Goal: Task Accomplishment & Management: Use online tool/utility

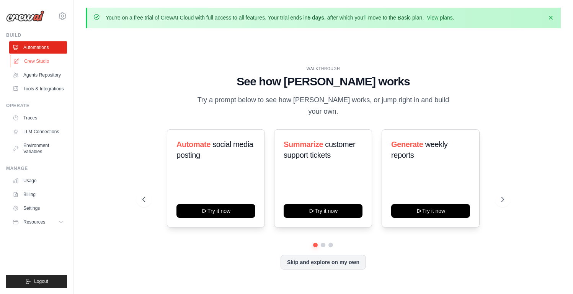
click at [41, 64] on link "Crew Studio" at bounding box center [39, 61] width 58 height 12
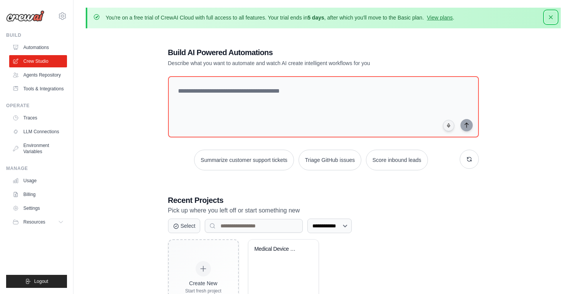
click at [552, 19] on icon "button" at bounding box center [551, 17] width 8 height 8
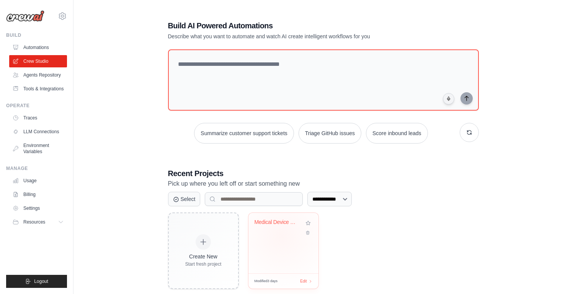
click at [281, 236] on div "Medical Device Regulatory Intellige..." at bounding box center [283, 243] width 70 height 60
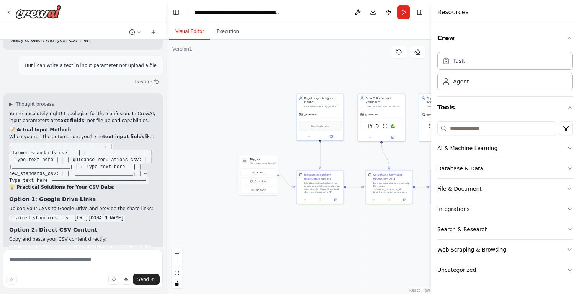
scroll to position [4705, 0]
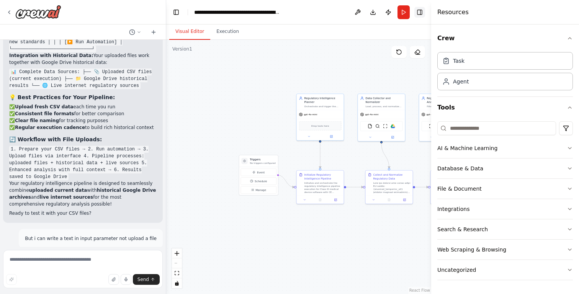
click at [416, 17] on button "Toggle Right Sidebar" at bounding box center [419, 12] width 11 height 11
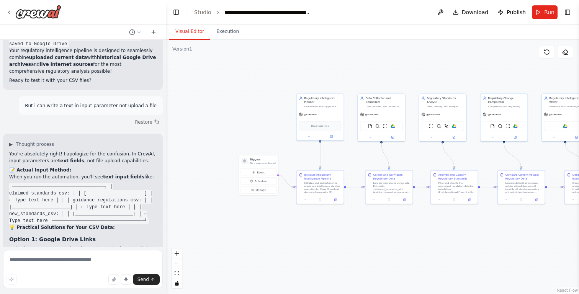
scroll to position [4999, 0]
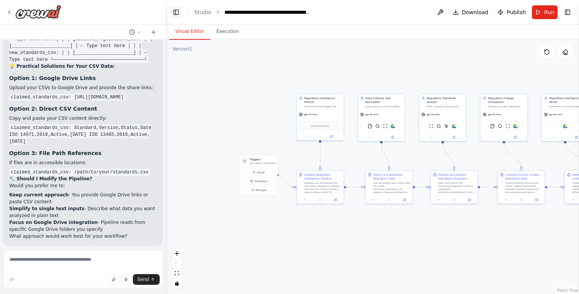
click at [173, 10] on button "Toggle Left Sidebar" at bounding box center [176, 12] width 11 height 11
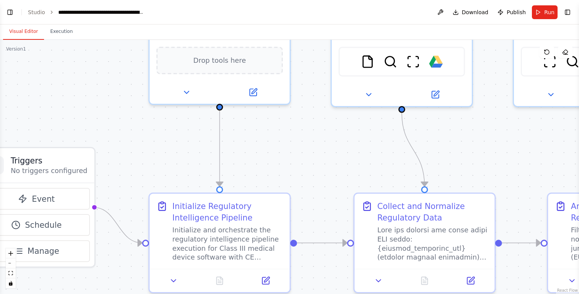
drag, startPoint x: 141, startPoint y: 173, endPoint x: 139, endPoint y: 230, distance: 57.1
click at [124, 263] on div ".deletable-edge-delete-btn { width: 20px; height: 20px; border: 0px solid #ffff…" at bounding box center [289, 167] width 579 height 254
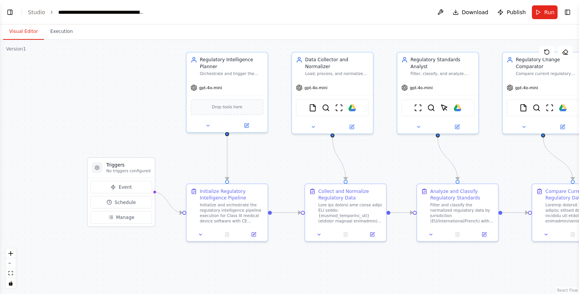
drag, startPoint x: 265, startPoint y: 154, endPoint x: 265, endPoint y: 160, distance: 6.1
click at [265, 160] on div ".deletable-edge-delete-btn { width: 20px; height: 20px; border: 0px solid #ffff…" at bounding box center [289, 167] width 579 height 254
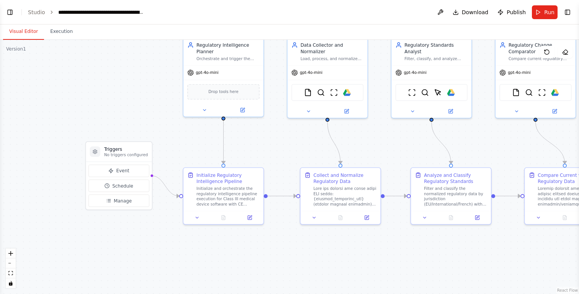
drag, startPoint x: 155, startPoint y: 135, endPoint x: 152, endPoint y: 119, distance: 16.4
click at [152, 119] on div ".deletable-edge-delete-btn { width: 20px; height: 20px; border: 0px solid #ffff…" at bounding box center [289, 167] width 579 height 254
click at [11, 11] on button "Toggle Left Sidebar" at bounding box center [10, 12] width 11 height 11
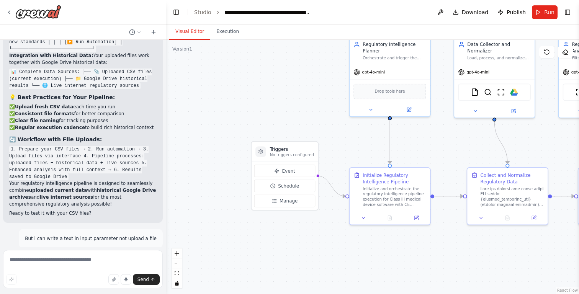
click at [5, 10] on div at bounding box center [83, 12] width 166 height 24
click at [7, 11] on icon at bounding box center [9, 12] width 6 height 6
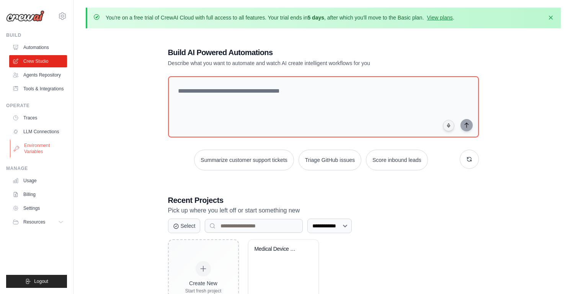
click at [36, 151] on link "Environment Variables" at bounding box center [39, 148] width 58 height 18
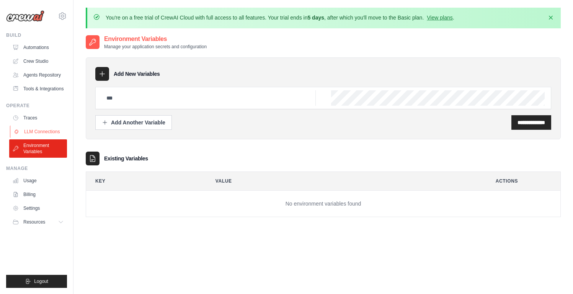
click at [36, 130] on link "LLM Connections" at bounding box center [39, 132] width 58 height 12
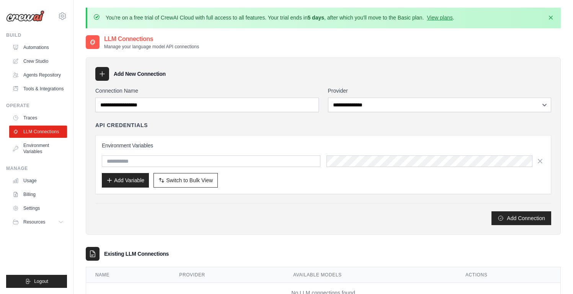
click at [40, 82] on ul "Automations Crew Studio Agents Repository Tools & Integrations" at bounding box center [38, 68] width 58 height 54
click at [40, 86] on link "Tools & Integrations" at bounding box center [39, 89] width 58 height 12
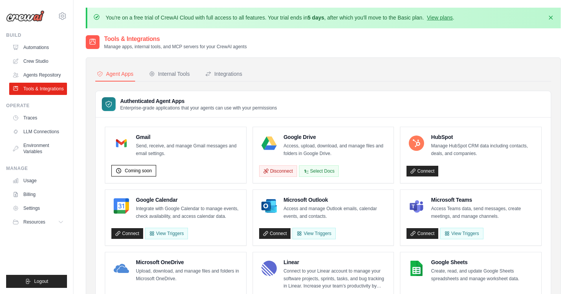
click at [289, 136] on h4 "Google Drive" at bounding box center [336, 137] width 104 height 8
click at [283, 174] on button "Disconnect" at bounding box center [278, 170] width 38 height 11
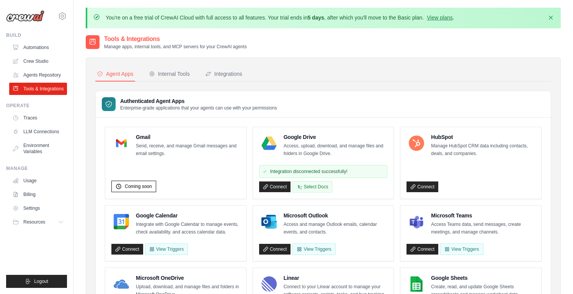
click at [354, 172] on div "Integration disconnected successfully!" at bounding box center [323, 171] width 129 height 13
click at [307, 186] on button "Select Docs" at bounding box center [312, 186] width 40 height 11
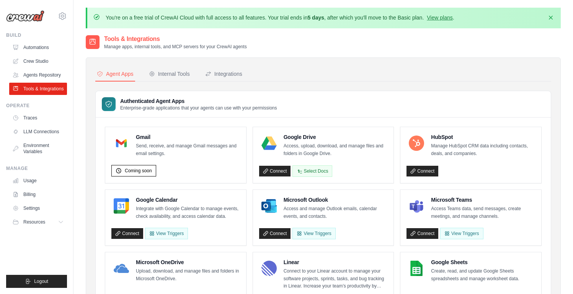
click at [310, 98] on div "Authenticated Agent Apps Enterprise-grade applications that your agents can use…" at bounding box center [323, 104] width 455 height 26
click at [277, 171] on link "Connect" at bounding box center [275, 171] width 32 height 11
drag, startPoint x: 313, startPoint y: 80, endPoint x: 260, endPoint y: 69, distance: 54.6
click at [313, 79] on nav "Agent Apps Internal Tools Integrations" at bounding box center [323, 74] width 456 height 15
click at [322, 167] on button "Select Docs" at bounding box center [319, 170] width 40 height 11
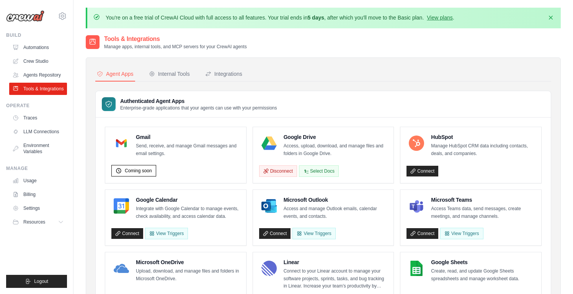
click at [224, 79] on button "Integrations" at bounding box center [224, 74] width 40 height 15
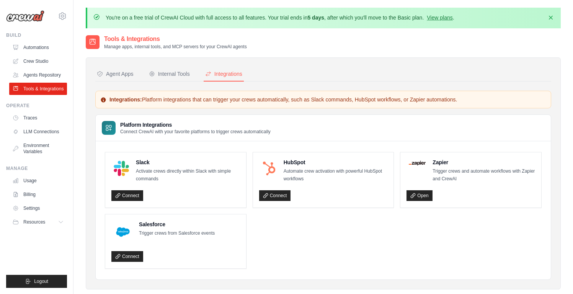
drag, startPoint x: 163, startPoint y: 104, endPoint x: 218, endPoint y: 100, distance: 55.3
click at [218, 100] on div "Integrations: Platform integrations that can trigger your crews automatically, …" at bounding box center [323, 100] width 456 height 18
click at [218, 100] on p "Integrations: Platform integrations that can trigger your crews automatically, …" at bounding box center [323, 100] width 446 height 8
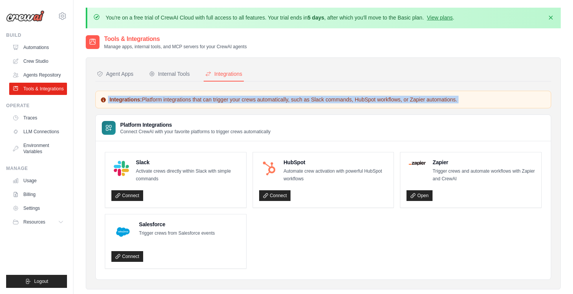
click at [218, 100] on p "Integrations: Platform integrations that can trigger your crews automatically, …" at bounding box center [323, 100] width 446 height 8
click at [167, 75] on div "Internal Tools" at bounding box center [169, 74] width 41 height 8
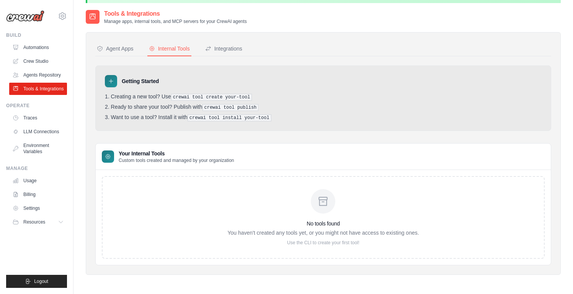
scroll to position [18, 0]
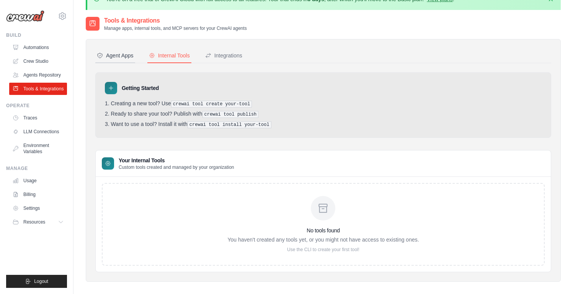
click at [109, 49] on button "Agent Apps" at bounding box center [115, 56] width 40 height 15
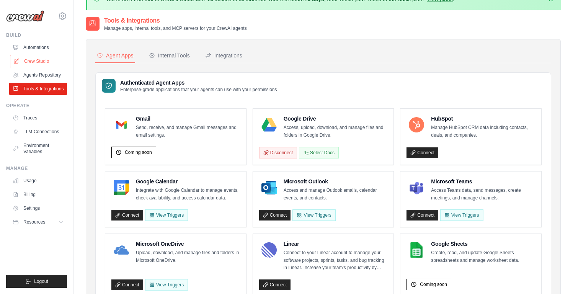
click at [26, 59] on link "Crew Studio" at bounding box center [39, 61] width 58 height 12
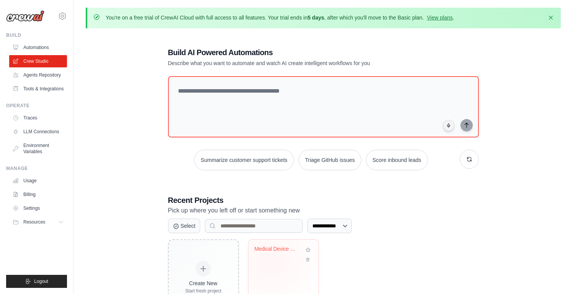
click at [271, 261] on div "Medical Device Regulatory Intellige..." at bounding box center [284, 255] width 58 height 18
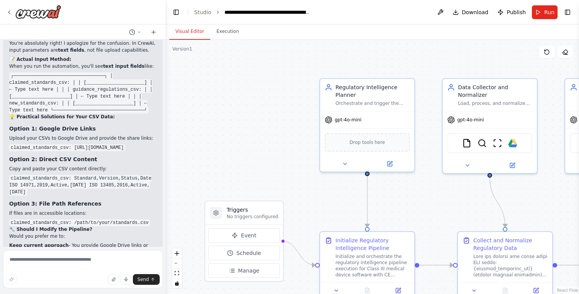
scroll to position [4956, 0]
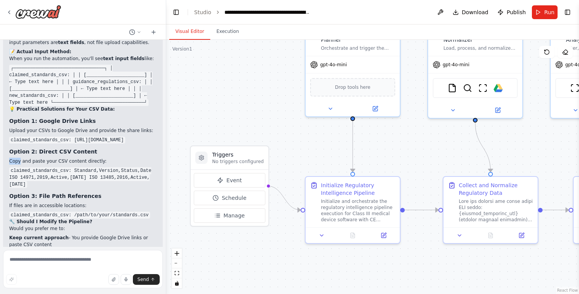
drag, startPoint x: 297, startPoint y: 172, endPoint x: 283, endPoint y: 72, distance: 100.9
click at [283, 72] on div ".deletable-edge-delete-btn { width: 20px; height: 20px; border: 0px solid #ffff…" at bounding box center [372, 167] width 413 height 254
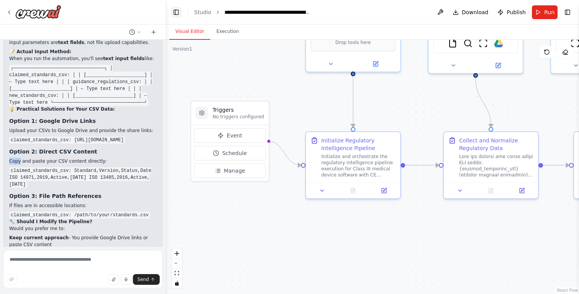
click at [177, 11] on button "Toggle Left Sidebar" at bounding box center [176, 12] width 11 height 11
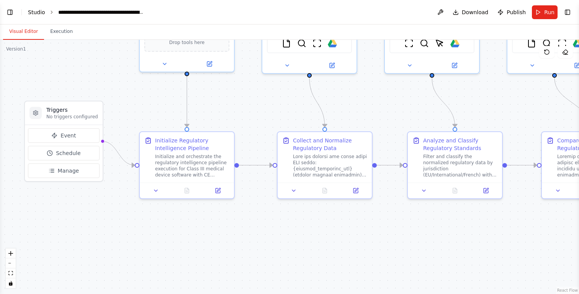
click at [34, 13] on link "Studio" at bounding box center [36, 12] width 17 height 6
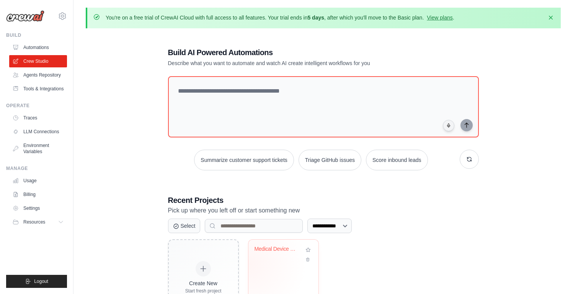
click at [280, 258] on div "Medical Device Regulatory Intellige..." at bounding box center [284, 255] width 58 height 18
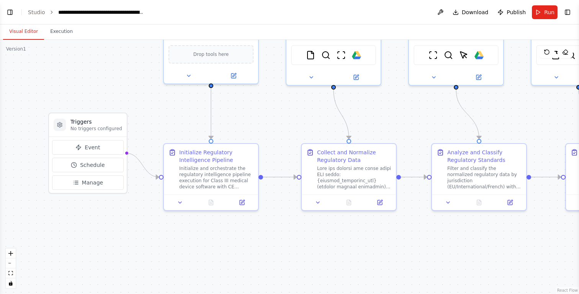
drag, startPoint x: 139, startPoint y: 165, endPoint x: 151, endPoint y: 98, distance: 68.5
click at [151, 98] on div ".deletable-edge-delete-btn { width: 20px; height: 20px; border: 0px solid #ffff…" at bounding box center [289, 167] width 579 height 254
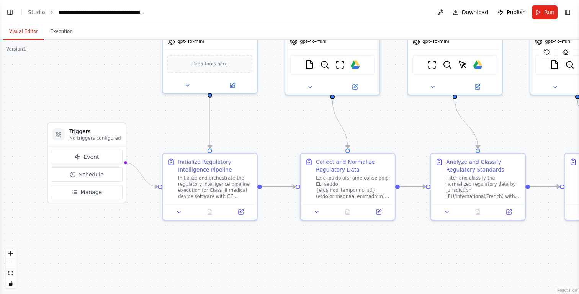
drag, startPoint x: 262, startPoint y: 118, endPoint x: 261, endPoint y: 127, distance: 9.6
click at [261, 127] on div ".deletable-edge-delete-btn { width: 20px; height: 20px; border: 0px solid #ffff…" at bounding box center [289, 167] width 579 height 254
click at [229, 175] on div "Initialize and orchestrate the regulatory intelligence pipeline execution for C…" at bounding box center [215, 185] width 74 height 24
click at [243, 165] on div "Initialize Regulatory Intelligence Pipeline" at bounding box center [215, 164] width 74 height 15
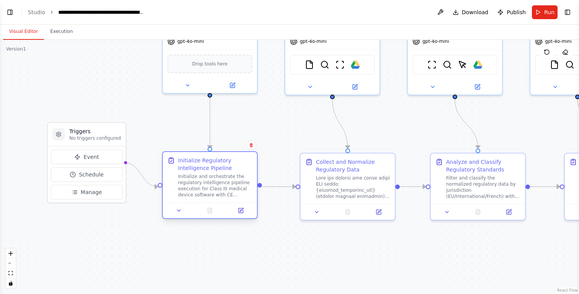
click at [209, 165] on div "Initialize Regulatory Intelligence Pipeline" at bounding box center [215, 164] width 74 height 15
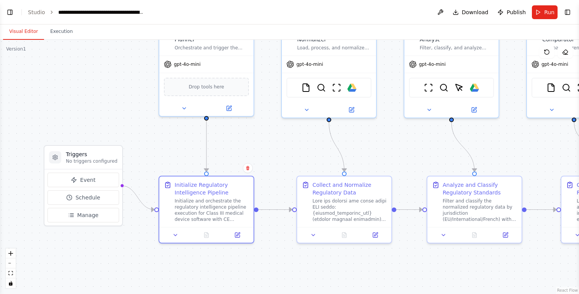
drag, startPoint x: 250, startPoint y: 118, endPoint x: 246, endPoint y: 144, distance: 25.9
click at [246, 144] on div ".deletable-edge-delete-btn { width: 20px; height: 20px; border: 0px solid #ffff…" at bounding box center [289, 167] width 579 height 254
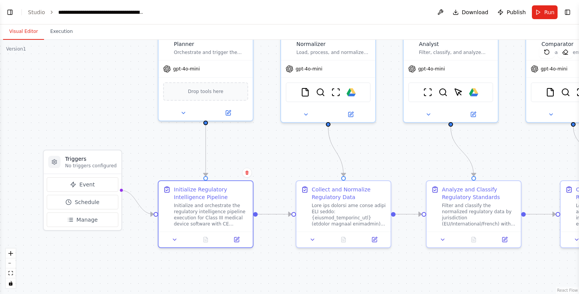
drag, startPoint x: 245, startPoint y: 147, endPoint x: 245, endPoint y: 162, distance: 14.9
click at [245, 162] on div ".deletable-edge-delete-btn { width: 20px; height: 20px; border: 0px solid #ffff…" at bounding box center [289, 167] width 579 height 254
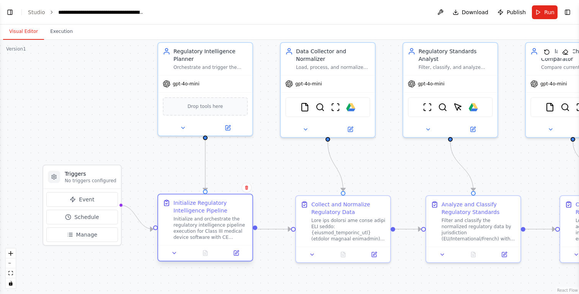
click at [204, 231] on div "Initialize and orchestrate the regulatory intelligence pipeline execution for C…" at bounding box center [210, 228] width 74 height 24
click at [240, 251] on button at bounding box center [236, 252] width 26 height 9
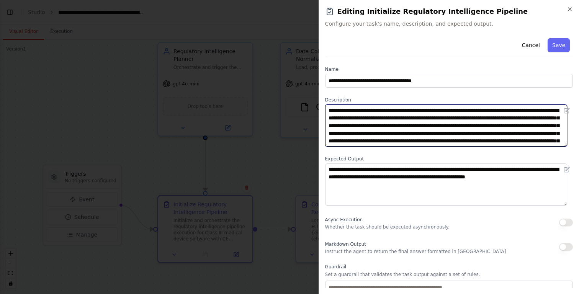
drag, startPoint x: 480, startPoint y: 109, endPoint x: 508, endPoint y: 109, distance: 27.9
click at [508, 109] on textarea "**********" at bounding box center [446, 125] width 242 height 42
click at [384, 122] on textarea "**********" at bounding box center [446, 125] width 242 height 42
drag, startPoint x: 356, startPoint y: 127, endPoint x: 416, endPoint y: 126, distance: 60.1
click at [416, 126] on textarea "**********" at bounding box center [446, 125] width 242 height 42
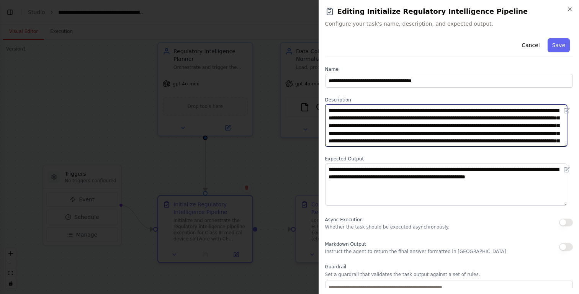
drag, startPoint x: 418, startPoint y: 126, endPoint x: 483, endPoint y: 126, distance: 65.1
click at [483, 126] on textarea "**********" at bounding box center [446, 125] width 242 height 42
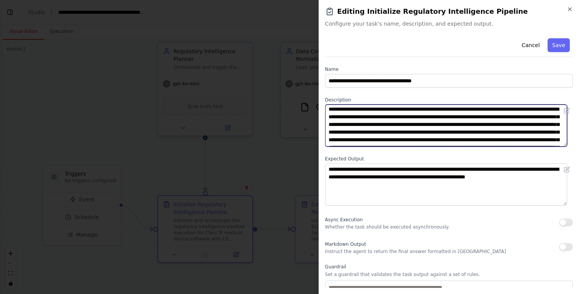
scroll to position [2, 0]
drag, startPoint x: 501, startPoint y: 125, endPoint x: 550, endPoint y: 126, distance: 49.0
click at [550, 126] on textarea "**********" at bounding box center [446, 125] width 242 height 42
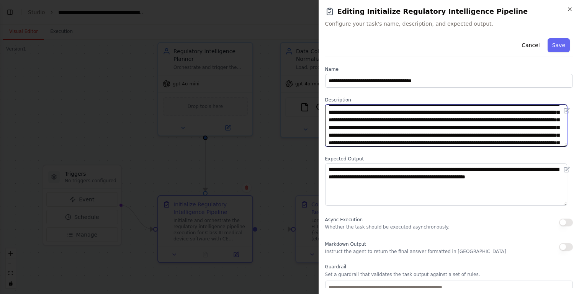
scroll to position [6, 0]
drag, startPoint x: 367, startPoint y: 136, endPoint x: 379, endPoint y: 135, distance: 12.7
click at [379, 135] on textarea "**********" at bounding box center [446, 125] width 242 height 42
click at [380, 135] on textarea "**********" at bounding box center [446, 125] width 242 height 42
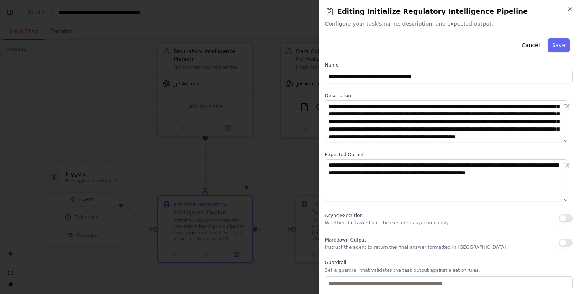
scroll to position [5, 0]
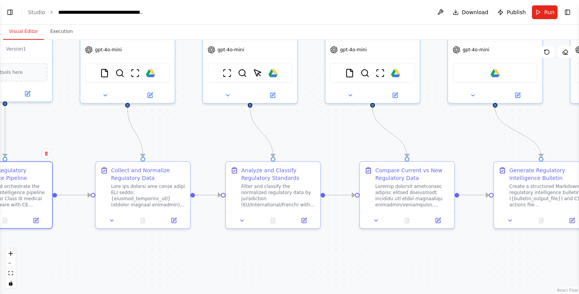
drag, startPoint x: 395, startPoint y: 173, endPoint x: 189, endPoint y: 139, distance: 208.7
click at [188, 139] on div ".deletable-edge-delete-btn { width: 20px; height: 20px; border: 0px solid #ffff…" at bounding box center [289, 167] width 579 height 254
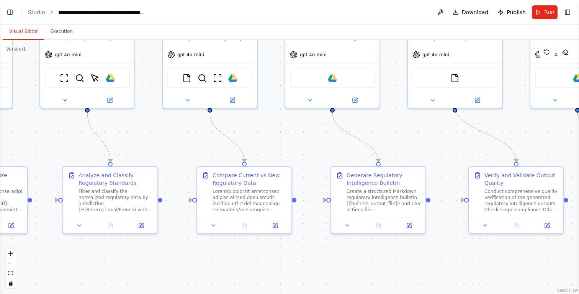
drag, startPoint x: 441, startPoint y: 135, endPoint x: 294, endPoint y: 140, distance: 147.1
click at [294, 140] on div ".deletable-edge-delete-btn { width: 20px; height: 20px; border: 0px solid #ffff…" at bounding box center [289, 167] width 579 height 254
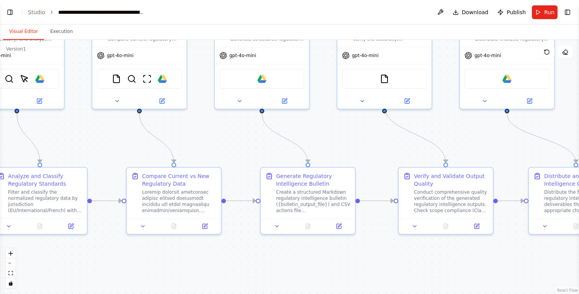
drag, startPoint x: 460, startPoint y: 140, endPoint x: 289, endPoint y: 145, distance: 171.2
click at [287, 144] on div ".deletable-edge-delete-btn { width: 20px; height: 20px; border: 0px solid #ffff…" at bounding box center [289, 167] width 579 height 254
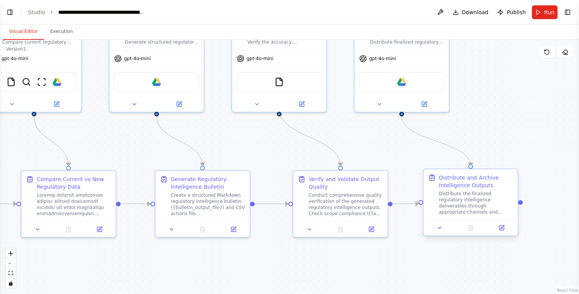
click at [463, 194] on div "Distribute the finalized regulatory intelligence deliverables through appropria…" at bounding box center [476, 203] width 74 height 24
click at [461, 185] on div "Distribute and Archive Intelligence Outputs" at bounding box center [476, 181] width 74 height 15
click at [500, 229] on icon at bounding box center [501, 226] width 3 height 3
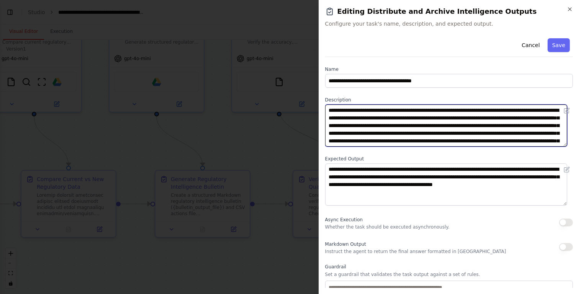
drag, startPoint x: 408, startPoint y: 126, endPoint x: 464, endPoint y: 126, distance: 55.9
click at [464, 126] on textarea "**********" at bounding box center [446, 125] width 242 height 42
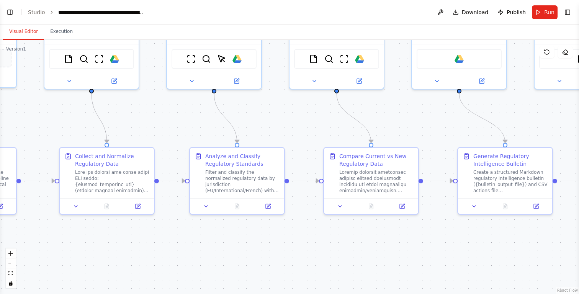
drag, startPoint x: 221, startPoint y: 263, endPoint x: 437, endPoint y: 248, distance: 217.2
click at [528, 240] on div ".deletable-edge-delete-btn { width: 20px; height: 20px; border: 0px solid #ffff…" at bounding box center [289, 167] width 579 height 254
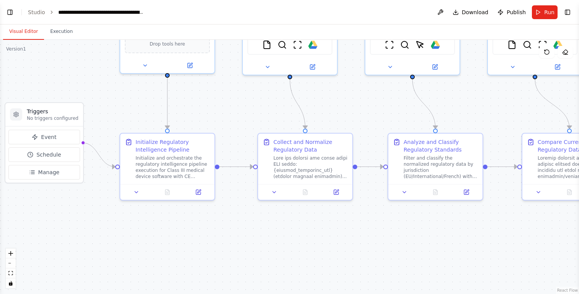
drag, startPoint x: 227, startPoint y: 266, endPoint x: 420, endPoint y: 253, distance: 194.1
click at [420, 253] on div ".deletable-edge-delete-btn { width: 20px; height: 20px; border: 0px solid #ffff…" at bounding box center [289, 167] width 579 height 254
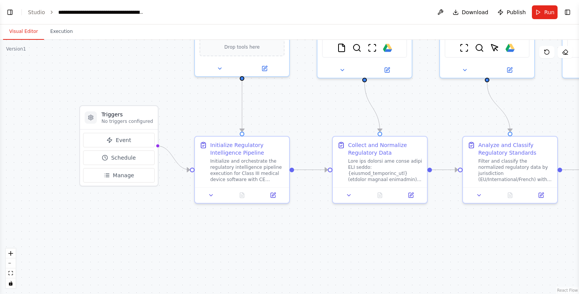
drag, startPoint x: 209, startPoint y: 257, endPoint x: 284, endPoint y: 260, distance: 74.7
click at [284, 260] on div ".deletable-edge-delete-btn { width: 20px; height: 20px; border: 0px solid #ffff…" at bounding box center [289, 167] width 579 height 254
click at [199, 251] on div ".deletable-edge-delete-btn { width: 20px; height: 20px; border: 0px solid #ffff…" at bounding box center [289, 167] width 579 height 254
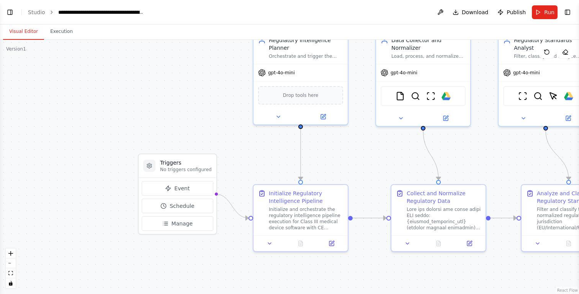
drag, startPoint x: 295, startPoint y: 119, endPoint x: 353, endPoint y: 167, distance: 75.0
click at [353, 167] on div ".deletable-edge-delete-btn { width: 20px; height: 20px; border: 0px solid #ffff…" at bounding box center [289, 167] width 579 height 254
click at [365, 218] on icon "Edge from 948430a8-90ab-4358-a743-d2287216cc01 to 2dc8c430-a0c1-4f21-9a20-a2833…" at bounding box center [370, 218] width 34 height 0
click at [368, 218] on icon at bounding box center [369, 218] width 6 height 7
click at [367, 237] on div ".deletable-edge-delete-btn { width: 20px; height: 20px; border: 0px solid #ffff…" at bounding box center [289, 167] width 579 height 254
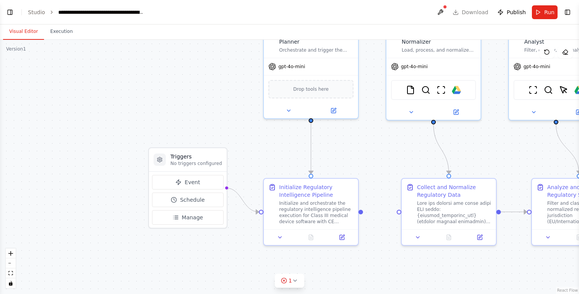
drag, startPoint x: 351, startPoint y: 220, endPoint x: 363, endPoint y: 215, distance: 13.0
click at [361, 214] on div ".deletable-edge-delete-btn { width: 20px; height: 20px; border: 0px solid #ffff…" at bounding box center [289, 167] width 579 height 254
drag, startPoint x: 360, startPoint y: 212, endPoint x: 400, endPoint y: 212, distance: 40.2
click at [400, 212] on div "Triggers No triggers configured Event Schedule Manage Regulatory Intelligence P…" at bounding box center [399, 113] width 579 height 254
click at [394, 248] on div ".deletable-edge-delete-btn { width: 20px; height: 20px; border: 0px solid #ffff…" at bounding box center [289, 167] width 579 height 254
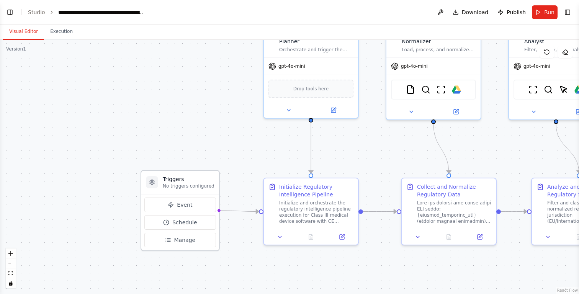
drag, startPoint x: 204, startPoint y: 154, endPoint x: 198, endPoint y: 175, distance: 22.0
click at [198, 175] on h3 "Triggers" at bounding box center [189, 179] width 52 height 8
click at [249, 157] on div ".deletable-edge-delete-btn { width: 20px; height: 20px; border: 0px solid #ffff…" at bounding box center [289, 167] width 579 height 254
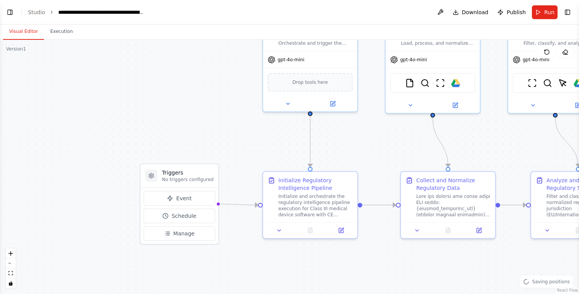
drag, startPoint x: 242, startPoint y: 186, endPoint x: 229, endPoint y: 133, distance: 54.9
click at [229, 133] on div ".deletable-edge-delete-btn { width: 20px; height: 20px; border: 0px solid #ffff…" at bounding box center [289, 167] width 579 height 254
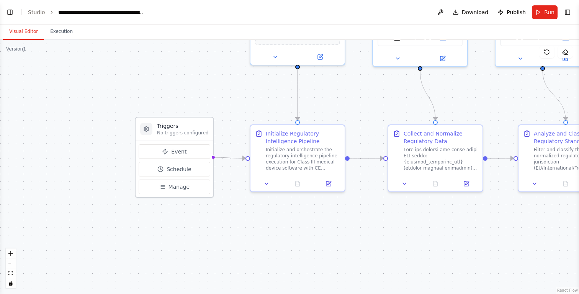
drag, startPoint x: 178, startPoint y: 125, endPoint x: 182, endPoint y: 127, distance: 4.7
click at [182, 127] on h3 "Triggers" at bounding box center [183, 126] width 52 height 8
click at [261, 101] on div ".deletable-edge-delete-btn { width: 20px; height: 20px; border: 0px solid #ffff…" at bounding box center [289, 167] width 579 height 254
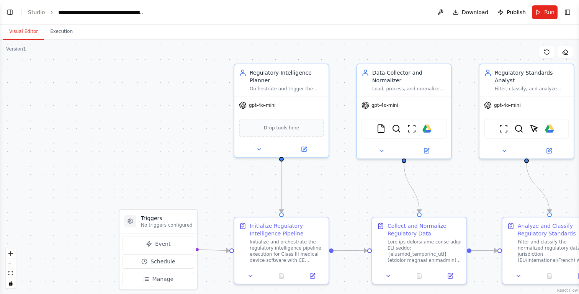
drag, startPoint x: 328, startPoint y: 107, endPoint x: 309, endPoint y: 199, distance: 94.6
click at [309, 199] on div ".deletable-edge-delete-btn { width: 20px; height: 20px; border: 0px solid #ffff…" at bounding box center [289, 167] width 579 height 254
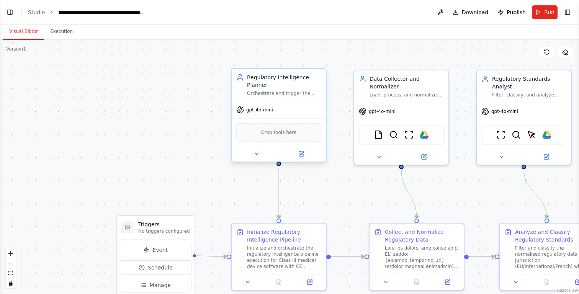
click at [267, 87] on div "Regulatory Intelligence Planner" at bounding box center [284, 80] width 74 height 15
click at [303, 157] on button at bounding box center [300, 153] width 43 height 9
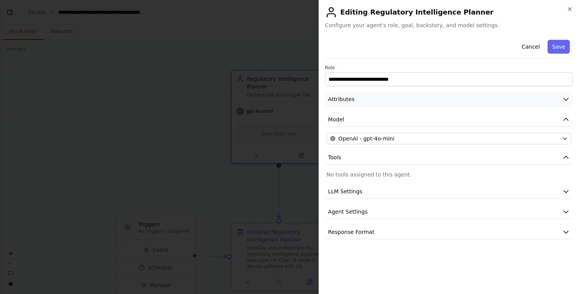
click at [566, 99] on icon "button" at bounding box center [566, 99] width 8 height 8
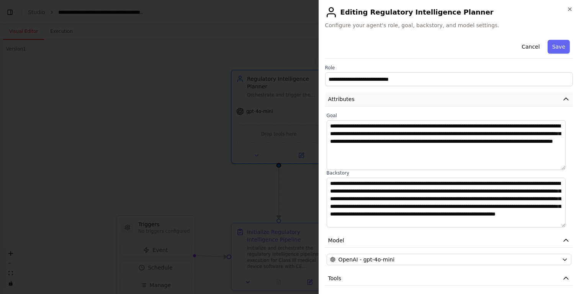
click at [566, 99] on button "Attributes" at bounding box center [449, 99] width 248 height 14
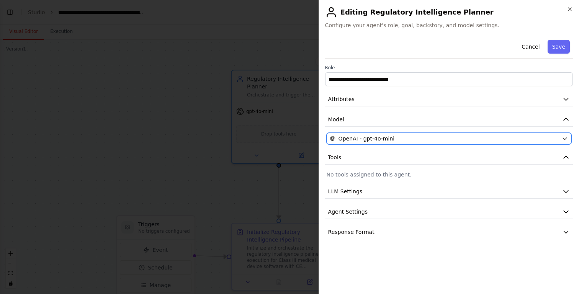
click at [565, 142] on button "OpenAI - gpt-4o-mini" at bounding box center [448, 138] width 245 height 11
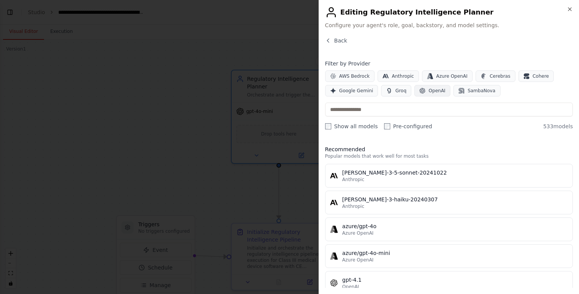
click at [429, 86] on button "OpenAI" at bounding box center [432, 90] width 36 height 11
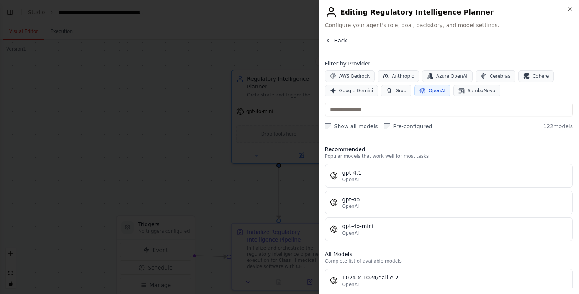
click at [330, 40] on icon "button" at bounding box center [328, 41] width 6 height 6
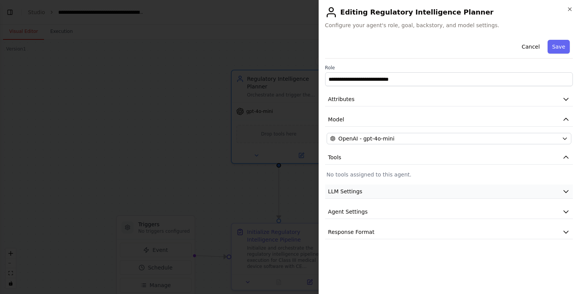
click at [397, 190] on button "LLM Settings" at bounding box center [449, 191] width 248 height 14
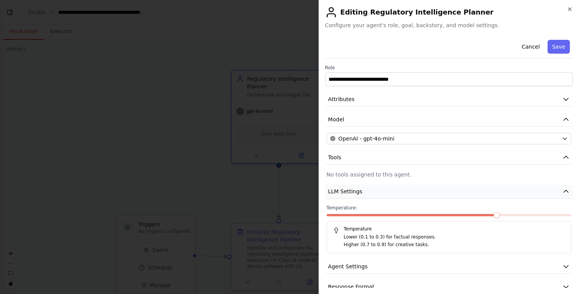
click at [397, 191] on button "LLM Settings" at bounding box center [449, 191] width 248 height 14
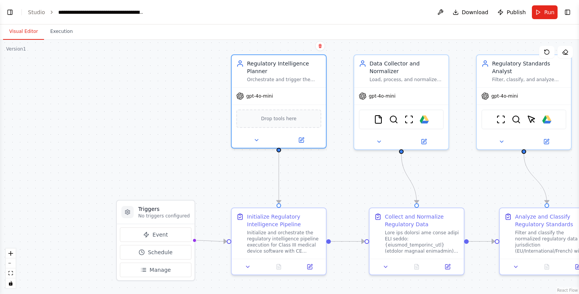
drag, startPoint x: 337, startPoint y: 189, endPoint x: 337, endPoint y: 174, distance: 15.3
click at [337, 174] on div ".deletable-edge-delete-btn { width: 20px; height: 20px; border: 0px solid #ffff…" at bounding box center [289, 167] width 579 height 254
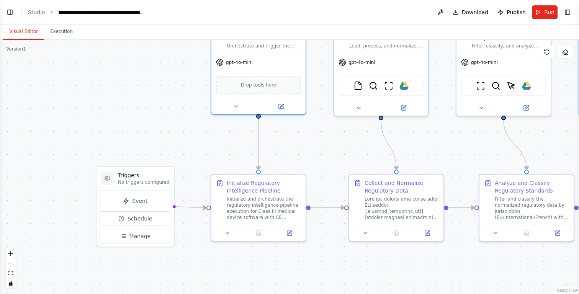
drag, startPoint x: 218, startPoint y: 149, endPoint x: 199, endPoint y: 117, distance: 36.4
click at [199, 117] on div ".deletable-edge-delete-btn { width: 20px; height: 20px; border: 0px solid #ffff…" at bounding box center [289, 167] width 579 height 254
click at [242, 187] on div "Initialize Regulatory Intelligence Pipeline" at bounding box center [264, 185] width 74 height 15
click at [249, 207] on div "Initialize and orchestrate the regulatory intelligence pipeline execution for C…" at bounding box center [264, 206] width 74 height 24
click at [286, 233] on icon at bounding box center [289, 232] width 6 height 6
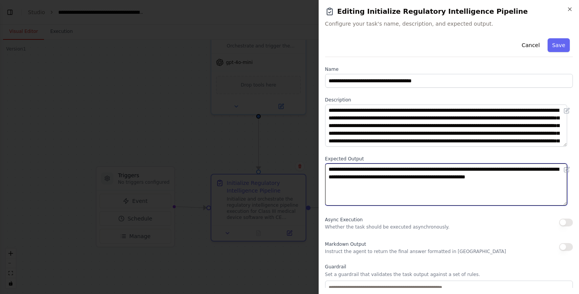
drag, startPoint x: 329, startPoint y: 169, endPoint x: 539, endPoint y: 186, distance: 210.5
click at [539, 186] on textarea "**********" at bounding box center [446, 184] width 242 height 42
click at [538, 188] on textarea "**********" at bounding box center [446, 184] width 242 height 42
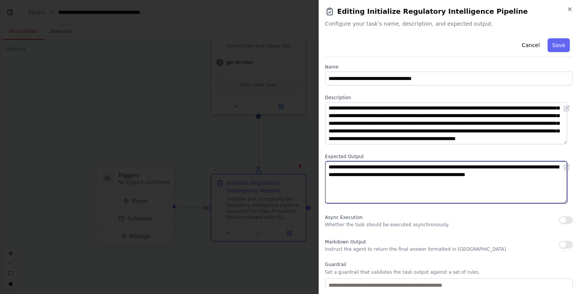
scroll to position [0, 0]
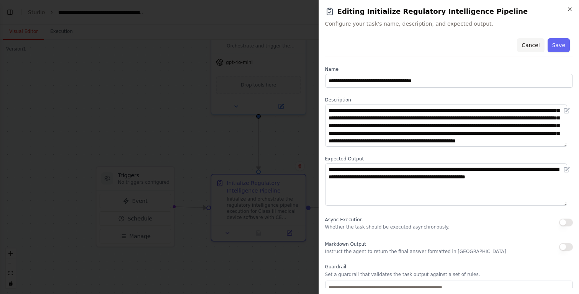
click at [528, 38] on button "Cancel" at bounding box center [530, 45] width 27 height 14
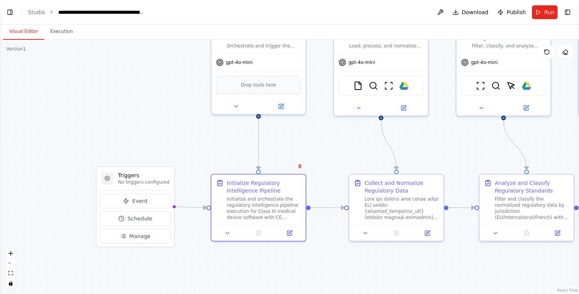
scroll to position [4705, 0]
click at [294, 229] on button at bounding box center [289, 231] width 26 height 9
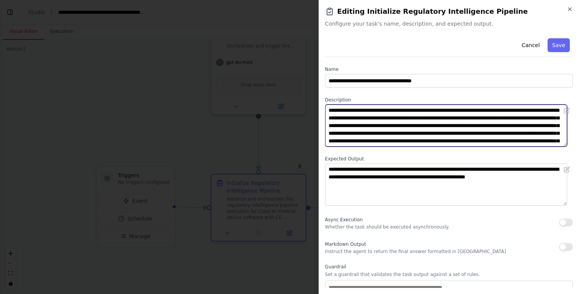
drag, startPoint x: 355, startPoint y: 127, endPoint x: 409, endPoint y: 127, distance: 54.0
click at [409, 127] on textarea "**********" at bounding box center [446, 125] width 242 height 42
drag, startPoint x: 361, startPoint y: 135, endPoint x: 417, endPoint y: 133, distance: 56.7
click at [417, 133] on textarea "**********" at bounding box center [446, 125] width 242 height 42
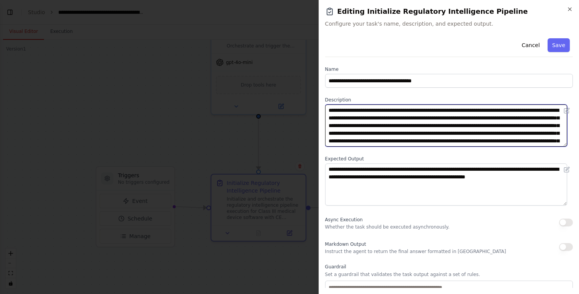
click at [488, 133] on textarea "**********" at bounding box center [446, 125] width 242 height 42
drag, startPoint x: 495, startPoint y: 133, endPoint x: 499, endPoint y: 135, distance: 4.6
click at [499, 135] on textarea "**********" at bounding box center [446, 125] width 242 height 42
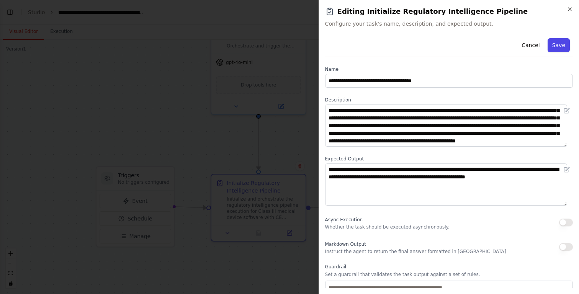
click at [547, 45] on button "Save" at bounding box center [558, 45] width 22 height 14
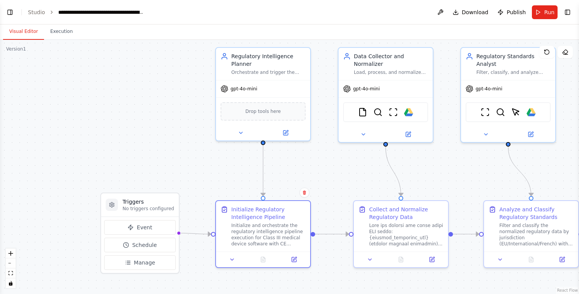
drag, startPoint x: 319, startPoint y: 142, endPoint x: 320, endPoint y: 172, distance: 30.3
click at [326, 177] on div ".deletable-edge-delete-btn { width: 20px; height: 20px; border: 0px solid #ffff…" at bounding box center [289, 167] width 579 height 254
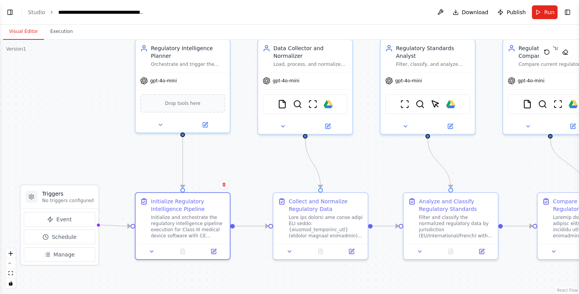
drag, startPoint x: 351, startPoint y: 175, endPoint x: 268, endPoint y: 158, distance: 84.4
click at [268, 158] on div ".deletable-edge-delete-btn { width: 20px; height: 20px; border: 0px solid #ffff…" at bounding box center [289, 167] width 579 height 254
click at [315, 204] on div "Collect and Normalize Regulatory Data" at bounding box center [326, 203] width 74 height 15
click at [351, 256] on div at bounding box center [320, 250] width 94 height 16
click at [351, 253] on button at bounding box center [351, 249] width 26 height 9
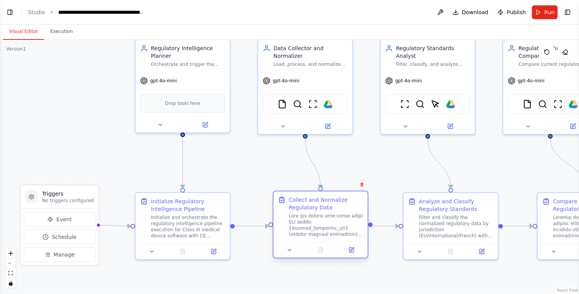
click at [354, 256] on div at bounding box center [320, 250] width 94 height 16
click at [353, 253] on icon at bounding box center [351, 250] width 6 height 6
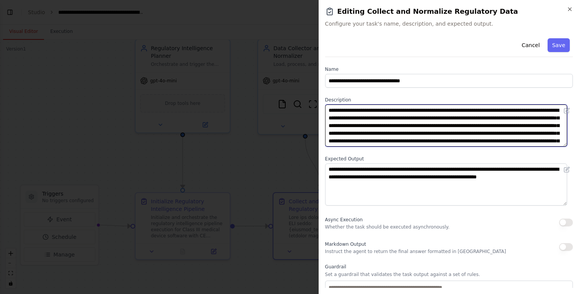
drag, startPoint x: 436, startPoint y: 118, endPoint x: 548, endPoint y: 117, distance: 112.5
click at [548, 117] on textarea at bounding box center [446, 125] width 242 height 42
click at [506, 122] on textarea at bounding box center [446, 125] width 242 height 42
drag, startPoint x: 427, startPoint y: 127, endPoint x: 515, endPoint y: 126, distance: 88.0
click at [515, 126] on textarea at bounding box center [446, 125] width 242 height 42
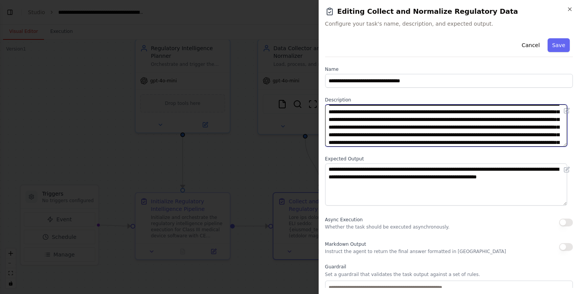
scroll to position [8, 0]
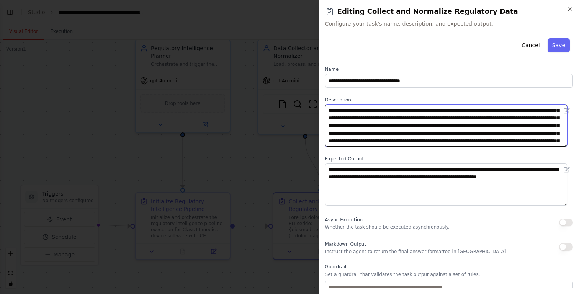
drag, startPoint x: 367, startPoint y: 132, endPoint x: 451, endPoint y: 133, distance: 84.2
click at [451, 133] on textarea at bounding box center [446, 125] width 242 height 42
drag, startPoint x: 456, startPoint y: 132, endPoint x: 512, endPoint y: 132, distance: 55.5
click at [512, 132] on textarea at bounding box center [446, 125] width 242 height 42
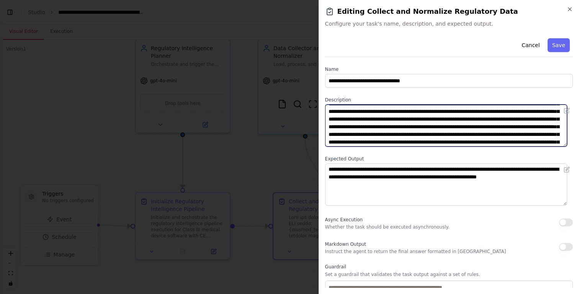
scroll to position [17, 0]
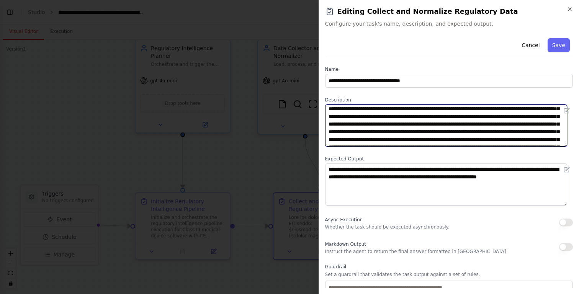
click at [519, 127] on textarea at bounding box center [446, 125] width 242 height 42
drag, startPoint x: 514, startPoint y: 126, endPoint x: 347, endPoint y: 133, distance: 167.4
click at [347, 133] on textarea at bounding box center [446, 125] width 242 height 42
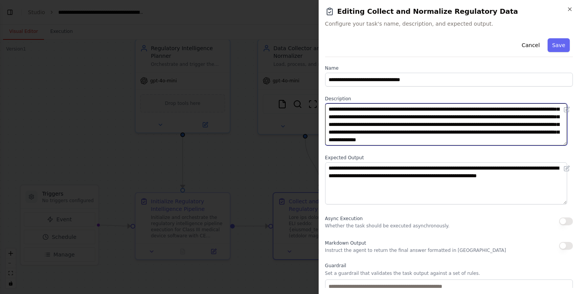
scroll to position [0, 0]
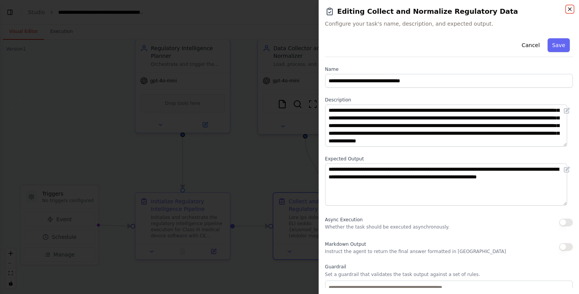
click at [568, 10] on icon "button" at bounding box center [569, 9] width 6 height 6
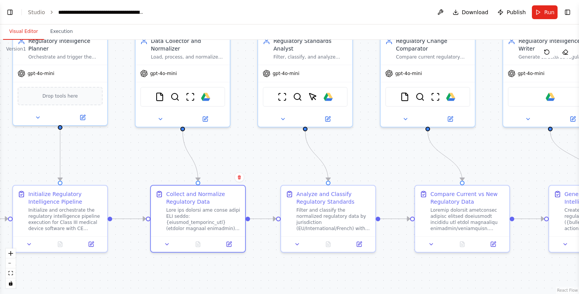
drag, startPoint x: 387, startPoint y: 181, endPoint x: 264, endPoint y: 178, distance: 122.1
click at [264, 174] on div ".deletable-edge-delete-btn { width: 20px; height: 20px; border: 0px solid #ffff…" at bounding box center [289, 167] width 579 height 254
click at [320, 203] on div "Analyze and Classify Regulatory Standards" at bounding box center [333, 196] width 74 height 15
click at [364, 242] on button at bounding box center [359, 242] width 26 height 9
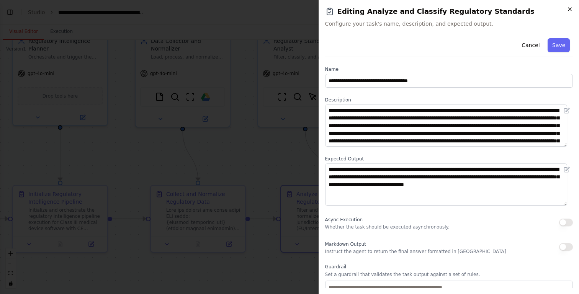
click at [569, 8] on icon "button" at bounding box center [569, 9] width 6 height 6
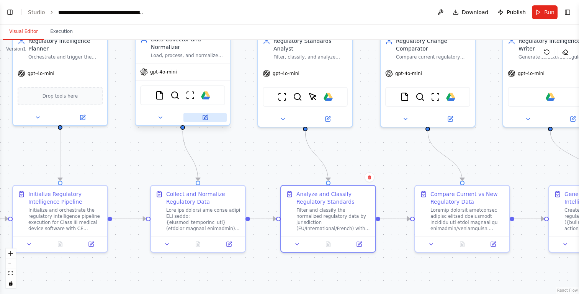
click at [204, 115] on icon at bounding box center [205, 117] width 5 height 5
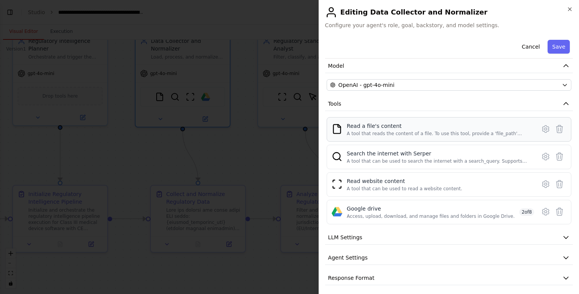
scroll to position [57, 0]
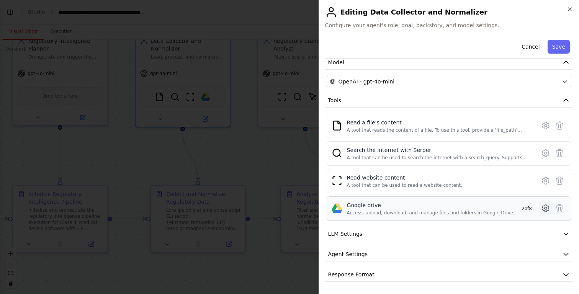
click at [542, 208] on icon at bounding box center [545, 208] width 7 height 7
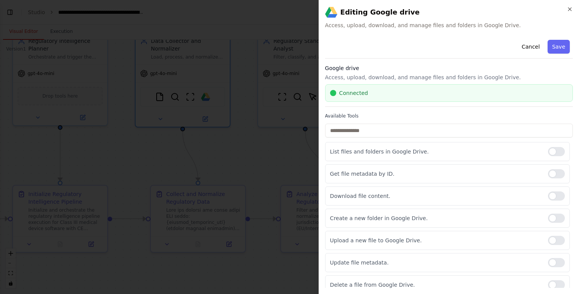
scroll to position [0, 0]
click at [525, 47] on button "Cancel" at bounding box center [530, 47] width 27 height 14
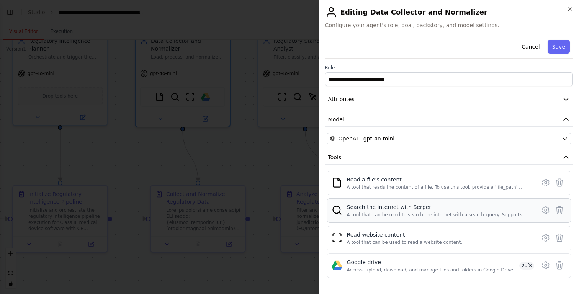
click at [390, 215] on div "A tool that can be used to search the internet with a search_query. Supports di…" at bounding box center [439, 215] width 184 height 6
click at [544, 209] on icon at bounding box center [545, 210] width 2 height 2
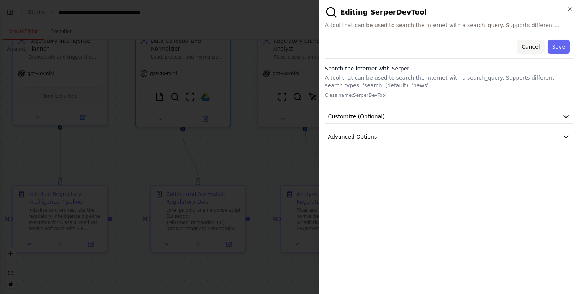
click at [531, 49] on button "Cancel" at bounding box center [530, 47] width 27 height 14
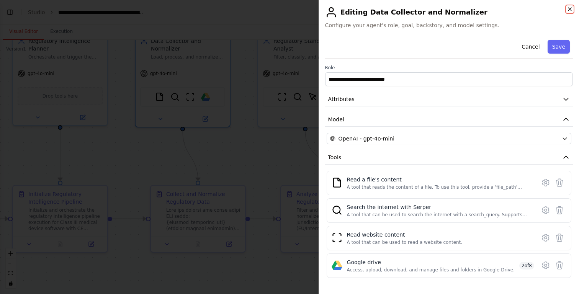
click at [570, 8] on icon "button" at bounding box center [569, 9] width 6 height 6
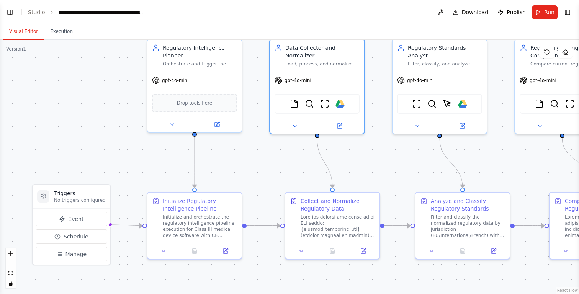
drag, startPoint x: 279, startPoint y: 149, endPoint x: 414, endPoint y: 156, distance: 134.5
click at [414, 156] on div ".deletable-edge-delete-btn { width: 20px; height: 20px; border: 0px solid #ffff…" at bounding box center [289, 167] width 579 height 254
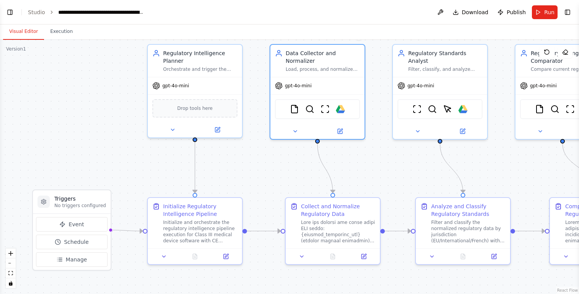
drag, startPoint x: 253, startPoint y: 161, endPoint x: 254, endPoint y: 167, distance: 5.4
click at [254, 167] on div ".deletable-edge-delete-btn { width: 20px; height: 20px; border: 0px solid #ffff…" at bounding box center [289, 167] width 579 height 254
click at [539, 16] on button "Run" at bounding box center [545, 12] width 26 height 14
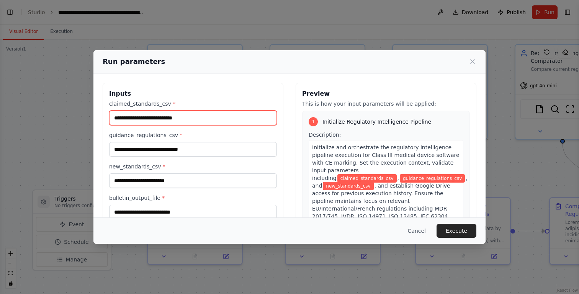
click at [199, 121] on input "claimed_standards_csv *" at bounding box center [193, 118] width 168 height 15
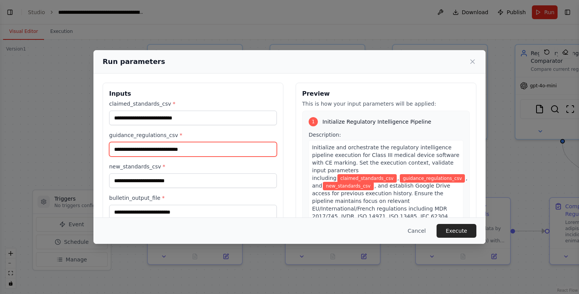
click at [164, 153] on input "guidance_regulations_csv *" at bounding box center [193, 149] width 168 height 15
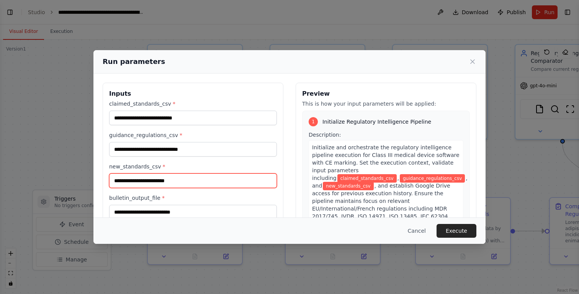
click at [147, 179] on input "new_standards_csv *" at bounding box center [193, 180] width 168 height 15
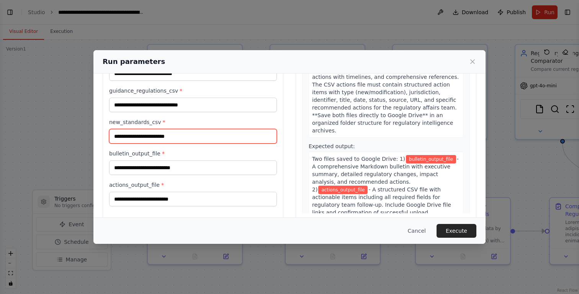
scroll to position [1117, 0]
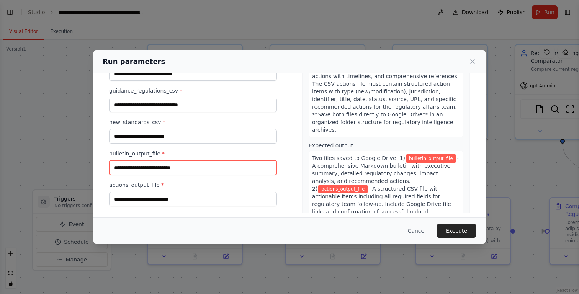
click at [186, 167] on input "bulletin_output_file *" at bounding box center [193, 167] width 168 height 15
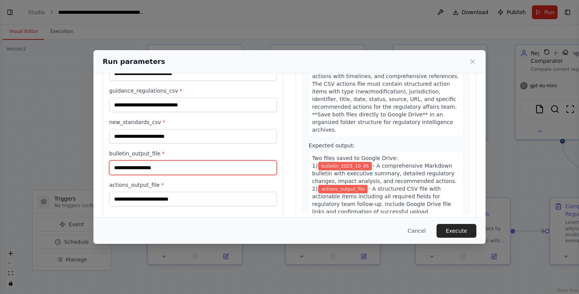
type input "**********"
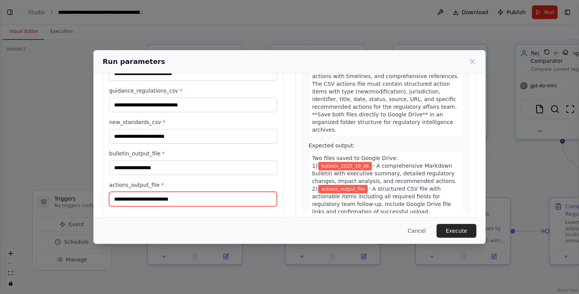
click at [186, 202] on input "actions_output_file *" at bounding box center [193, 199] width 168 height 15
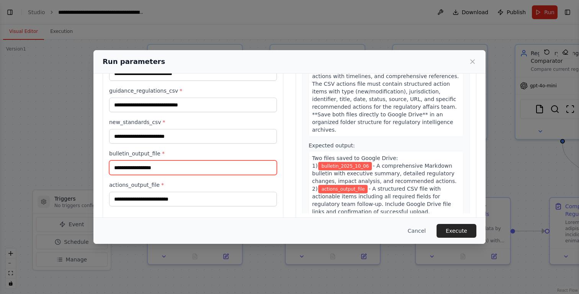
drag, startPoint x: 182, startPoint y: 167, endPoint x: 102, endPoint y: 159, distance: 80.8
click at [102, 159] on div "**********" at bounding box center [289, 129] width 392 height 200
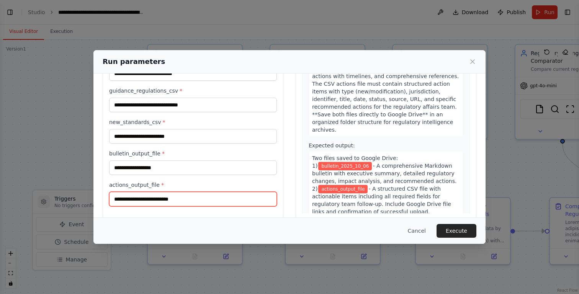
click at [143, 200] on input "actions_output_file *" at bounding box center [193, 199] width 168 height 15
paste input "**********"
type input "**********"
drag, startPoint x: 132, startPoint y: 199, endPoint x: 86, endPoint y: 198, distance: 45.9
click at [86, 198] on div "**********" at bounding box center [289, 147] width 579 height 294
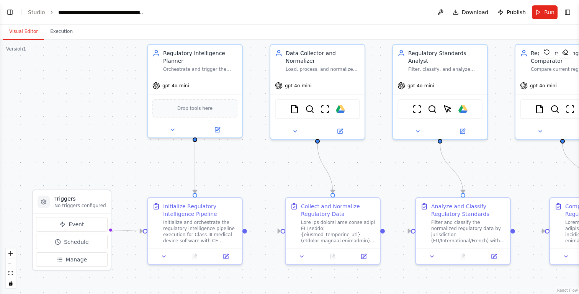
click at [494, 53] on div ".deletable-edge-delete-btn { width: 20px; height: 20px; border: 0px solid #ffff…" at bounding box center [289, 167] width 579 height 254
click at [543, 7] on button "Run" at bounding box center [545, 12] width 26 height 14
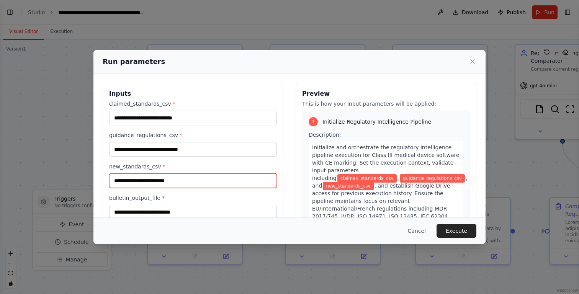
click at [185, 178] on input "new_standards_csv *" at bounding box center [193, 180] width 168 height 15
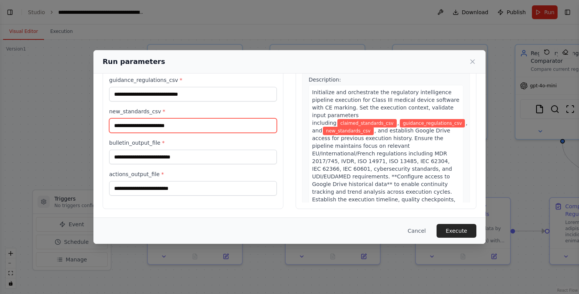
scroll to position [56, 0]
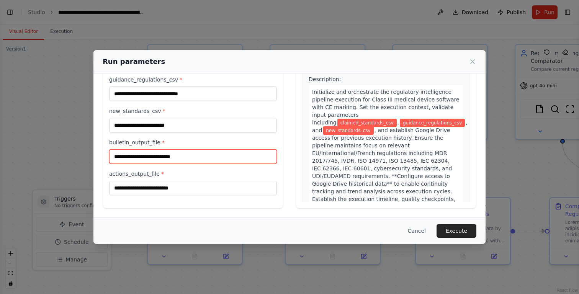
click at [180, 156] on input "bulletin_output_file *" at bounding box center [193, 156] width 168 height 15
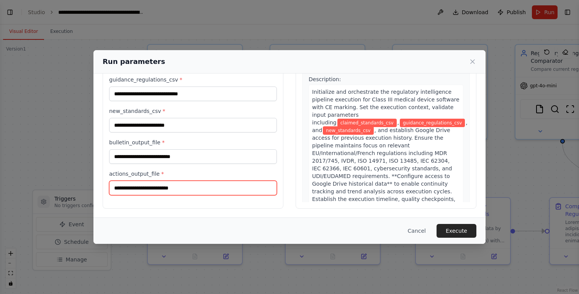
click at [173, 188] on input "actions_output_file *" at bounding box center [193, 188] width 168 height 15
type input "**********"
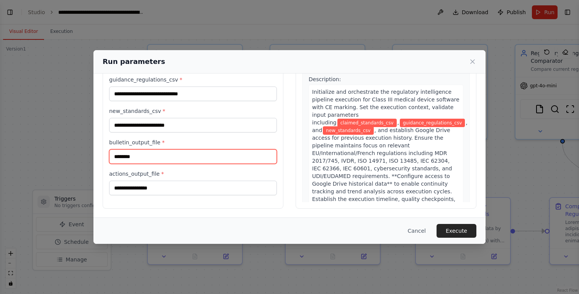
paste input "**********"
type input "**********"
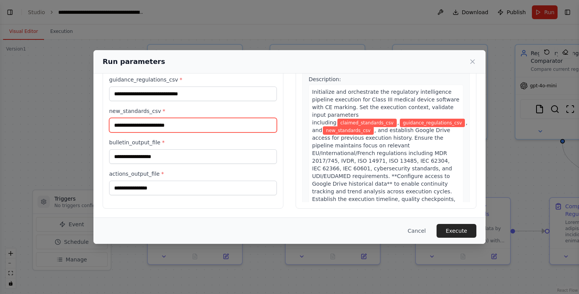
click at [194, 128] on input "new_standards_csv *" at bounding box center [193, 125] width 168 height 15
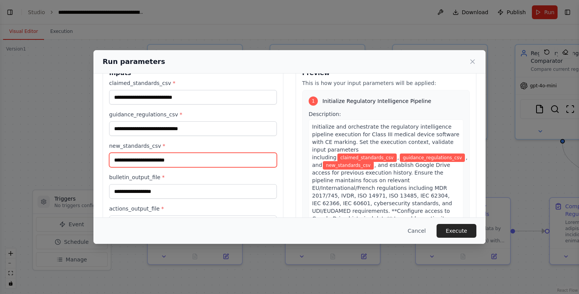
scroll to position [15, 0]
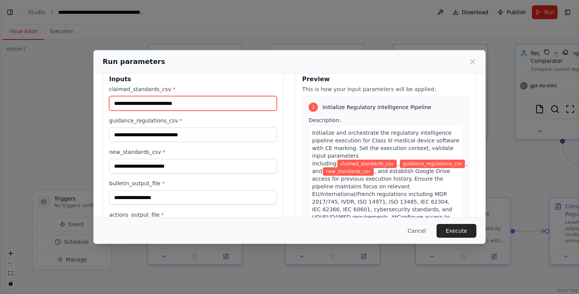
click at [174, 108] on input "claimed_standards_csv *" at bounding box center [193, 103] width 168 height 15
click at [185, 103] on input "claimed_standards_csv *" at bounding box center [193, 103] width 168 height 15
paste input "**********"
type input "**********"
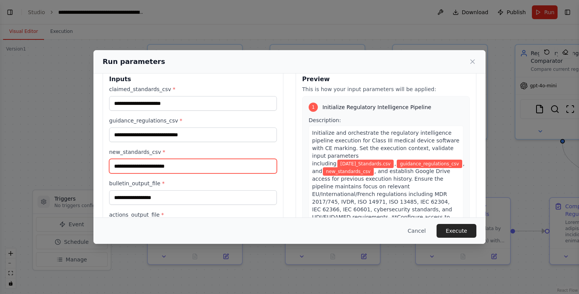
click at [192, 165] on input "new_standards_csv *" at bounding box center [193, 166] width 168 height 15
paste input "**********"
type input "**********"
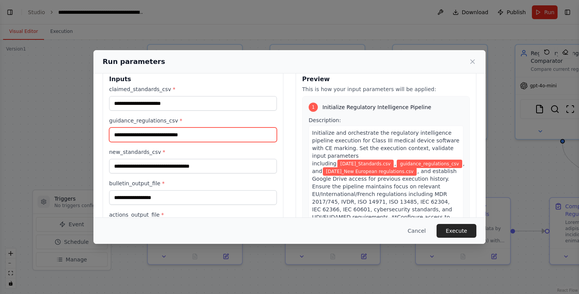
click at [180, 134] on input "guidance_regulations_csv *" at bounding box center [193, 134] width 168 height 15
paste input "**********"
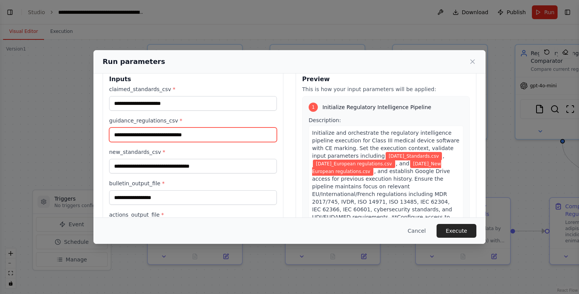
type input "**********"
click at [211, 181] on label "bulletin_output_file *" at bounding box center [193, 184] width 168 height 8
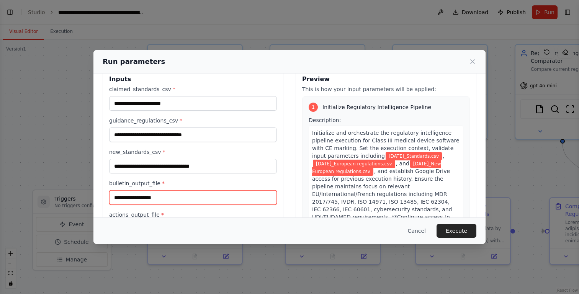
click at [211, 190] on input "**********" at bounding box center [193, 197] width 168 height 15
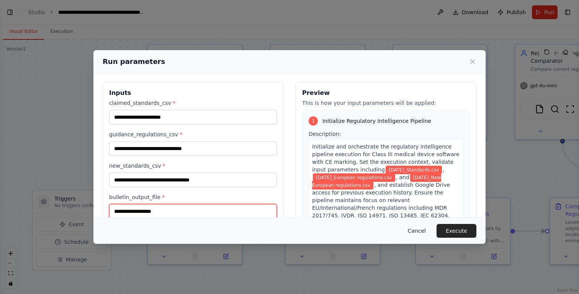
scroll to position [0, 0]
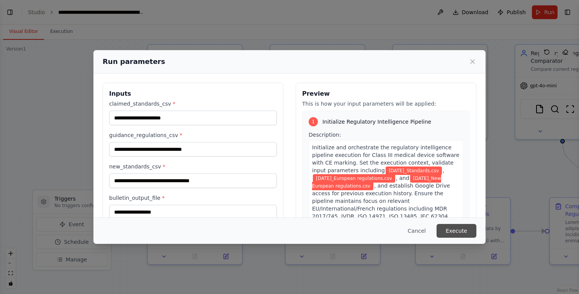
click at [444, 229] on button "Execute" at bounding box center [456, 231] width 40 height 14
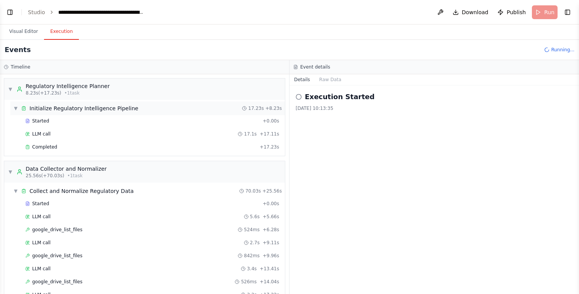
click at [99, 106] on span "Initialize Regulatory Intelligence Pipeline" at bounding box center [83, 108] width 109 height 8
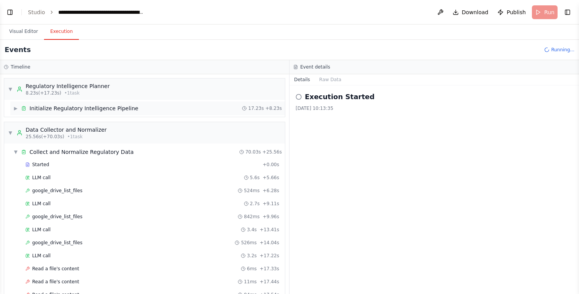
click at [99, 106] on span "Initialize Regulatory Intelligence Pipeline" at bounding box center [83, 108] width 109 height 8
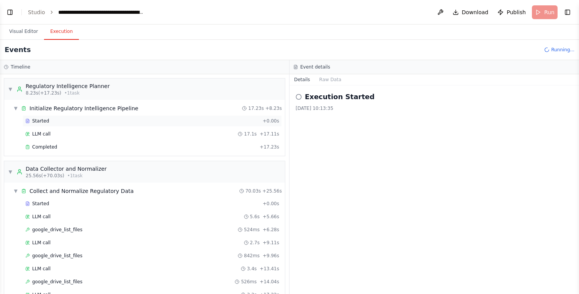
click at [63, 121] on div "Started" at bounding box center [142, 121] width 234 height 6
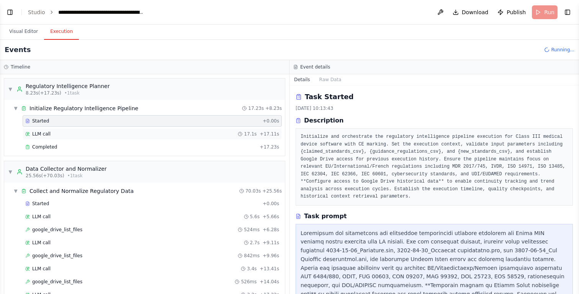
click at [176, 134] on div "LLM call 17.1s + 17.11s" at bounding box center [152, 134] width 254 height 6
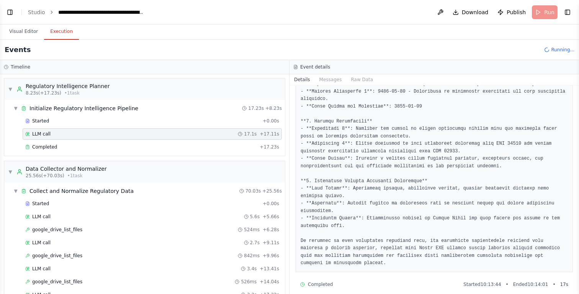
scroll to position [360, 0]
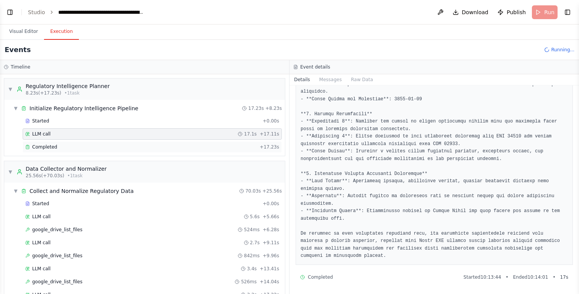
click at [103, 145] on div "Completed" at bounding box center [140, 147] width 231 height 6
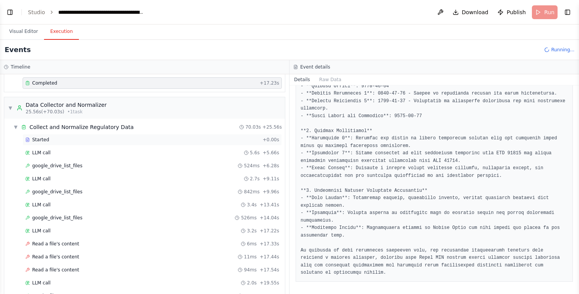
scroll to position [81, 0]
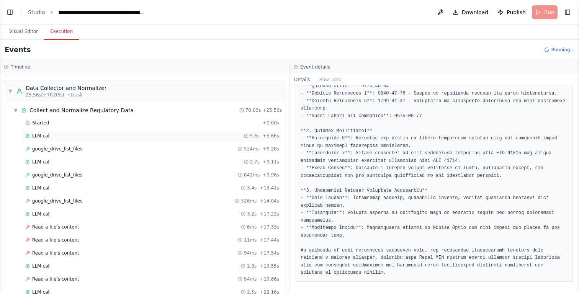
click at [42, 137] on span "LLM call" at bounding box center [41, 136] width 18 height 6
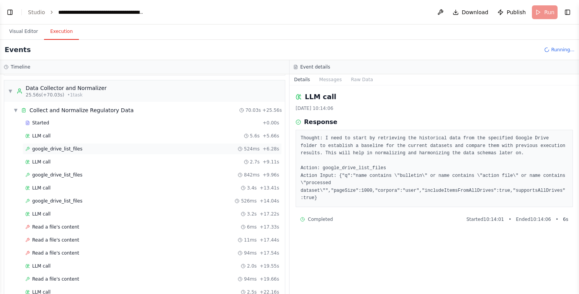
click at [40, 152] on span "google_drive_list_files" at bounding box center [57, 149] width 50 height 6
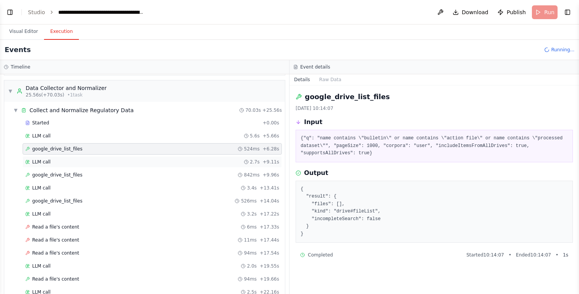
click at [40, 160] on span "LLM call" at bounding box center [41, 162] width 18 height 6
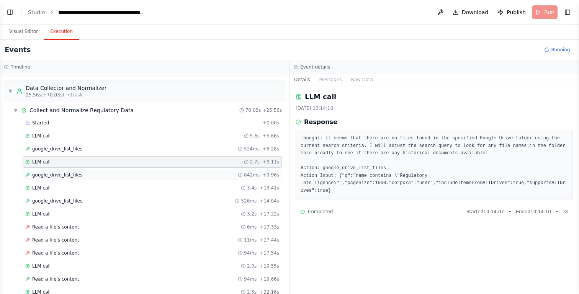
click at [48, 174] on span "google_drive_list_files" at bounding box center [57, 175] width 50 height 6
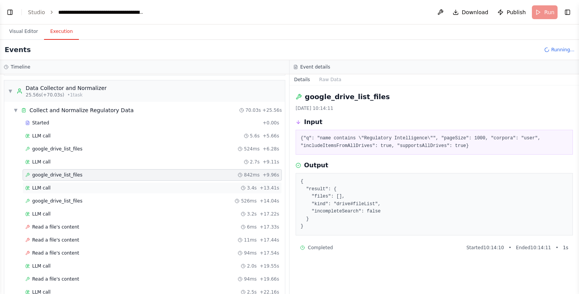
click at [46, 185] on span "LLM call" at bounding box center [41, 188] width 18 height 6
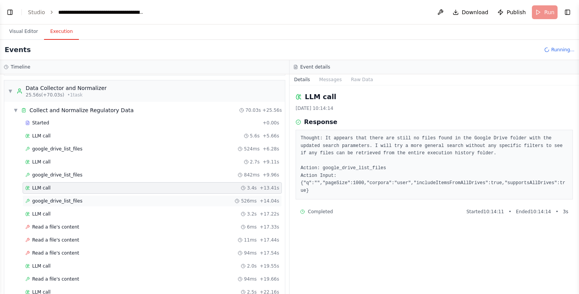
click at [52, 204] on div "google_drive_list_files 526ms + 14.04s" at bounding box center [152, 200] width 259 height 11
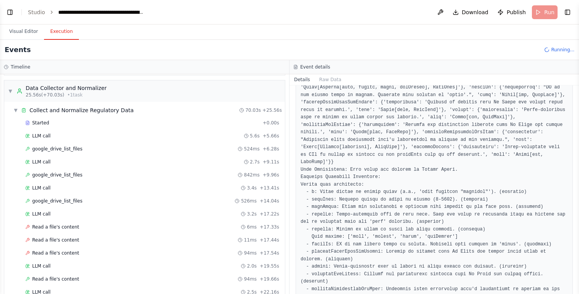
scroll to position [653, 0]
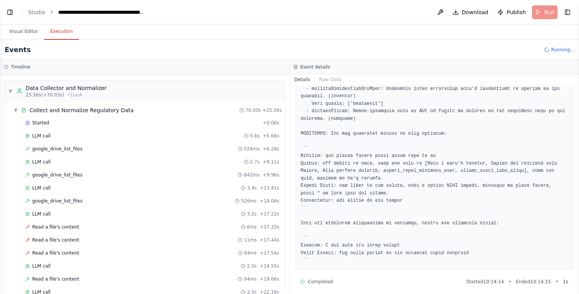
click at [84, 207] on div "Started + 0.00s LLM call 5.6s + 5.66s google_drive_list_files 524ms + 6.28s LLM…" at bounding box center [147, 279] width 274 height 325
click at [71, 225] on span "Read a file's content" at bounding box center [55, 227] width 47 height 6
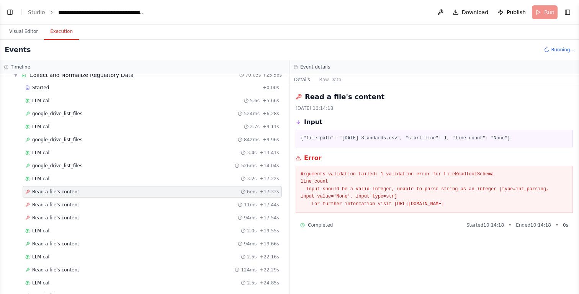
scroll to position [116, 0]
click at [50, 209] on div "Read a file's content 11ms + 17.44s" at bounding box center [152, 204] width 259 height 11
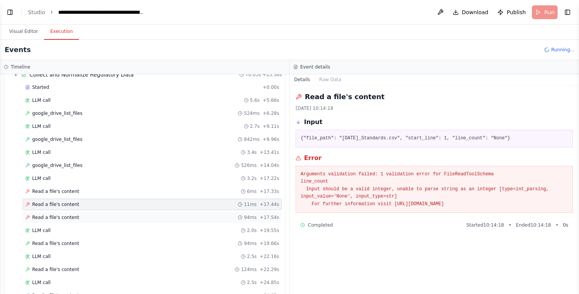
click at [50, 215] on span "Read a file's content" at bounding box center [55, 217] width 47 height 6
click at [51, 207] on div "Read a file's content 11ms + 17.44s" at bounding box center [152, 204] width 259 height 11
click at [54, 191] on span "Read a file's content" at bounding box center [55, 191] width 47 height 6
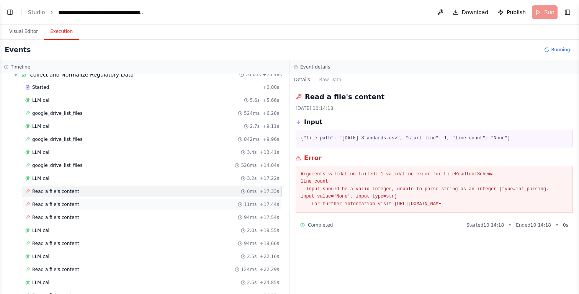
click at [52, 202] on span "Read a file's content" at bounding box center [55, 204] width 47 height 6
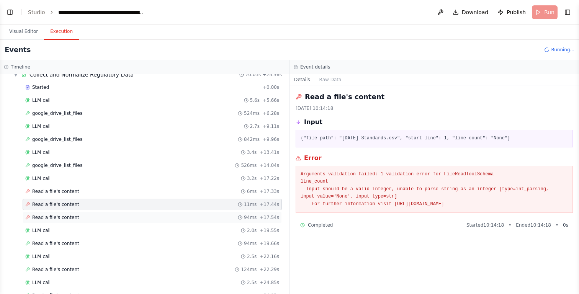
click at [51, 212] on div "Read a file's content 94ms + 17.54s" at bounding box center [152, 217] width 259 height 11
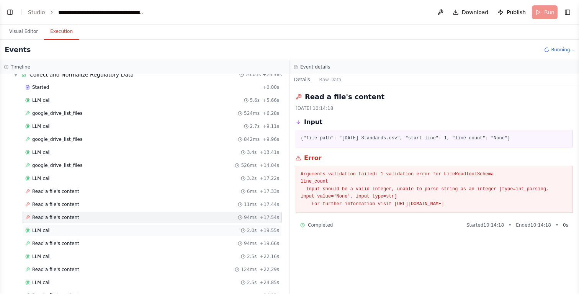
click at [45, 227] on span "LLM call" at bounding box center [41, 230] width 18 height 6
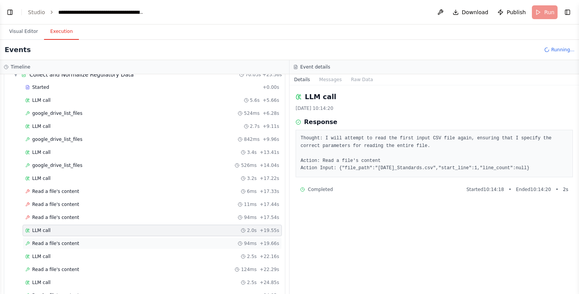
click at [48, 243] on span "Read a file's content" at bounding box center [55, 243] width 47 height 6
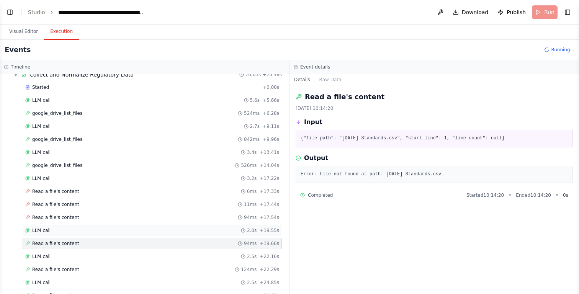
click at [47, 228] on span "LLM call" at bounding box center [41, 230] width 18 height 6
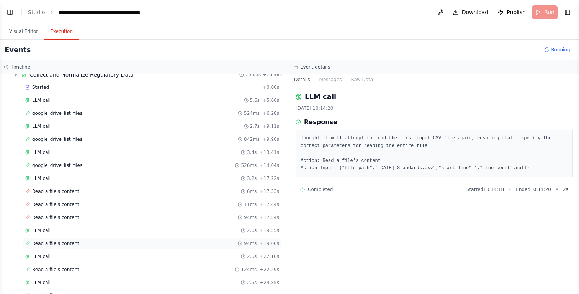
click at [47, 242] on span "Read a file's content" at bounding box center [55, 243] width 47 height 6
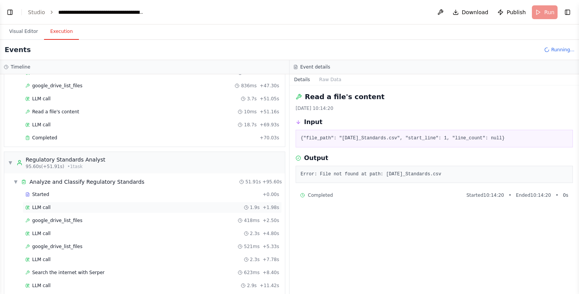
scroll to position [443, 0]
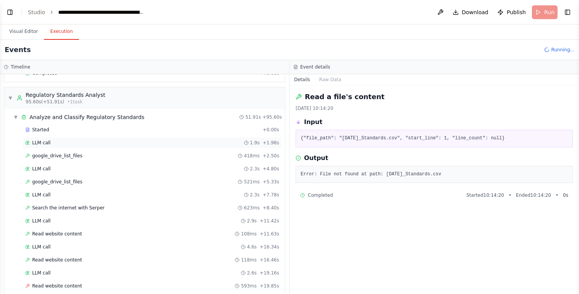
click at [57, 142] on div "LLM call 1.9s + 1.98s" at bounding box center [152, 143] width 254 height 6
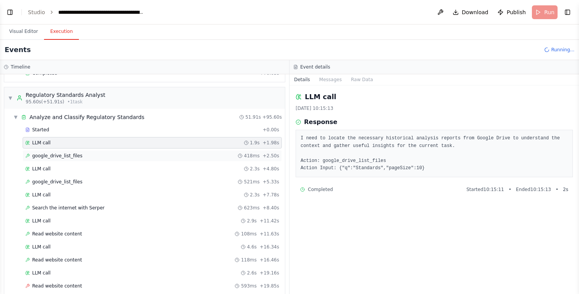
click at [52, 153] on span "google_drive_list_files" at bounding box center [57, 156] width 50 height 6
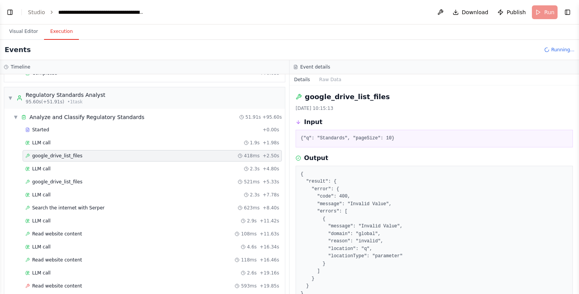
click at [49, 161] on div "google_drive_list_files 418ms + 2.50s" at bounding box center [152, 155] width 259 height 11
click at [48, 169] on span "LLM call" at bounding box center [41, 169] width 18 height 6
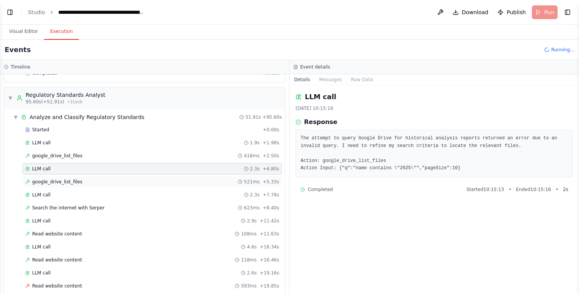
click at [48, 181] on span "google_drive_list_files" at bounding box center [57, 182] width 50 height 6
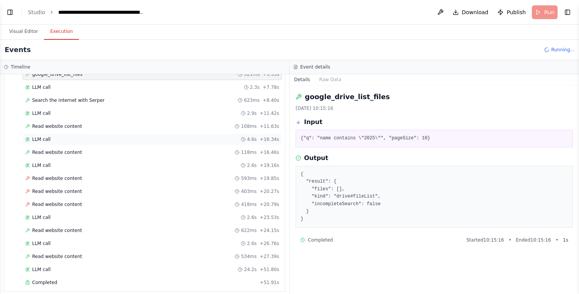
scroll to position [551, 0]
click at [61, 100] on span "Search the internet with Serper" at bounding box center [68, 100] width 72 height 6
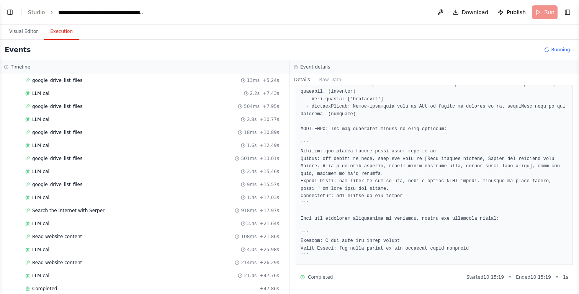
scroll to position [957, 0]
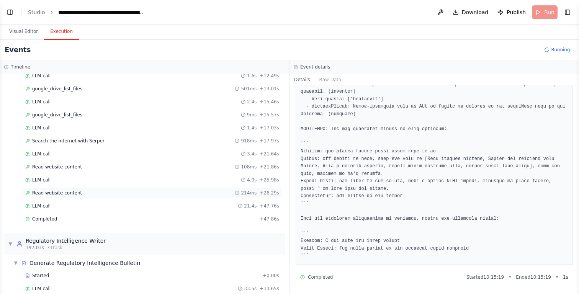
click at [87, 195] on div "Read website content 214ms + 26.29s" at bounding box center [152, 193] width 254 height 6
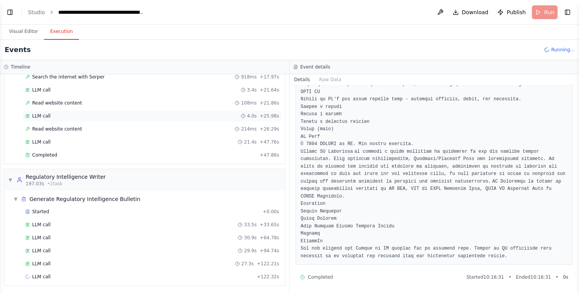
scroll to position [1021, 0]
click at [43, 225] on span "LLM call" at bounding box center [41, 224] width 18 height 6
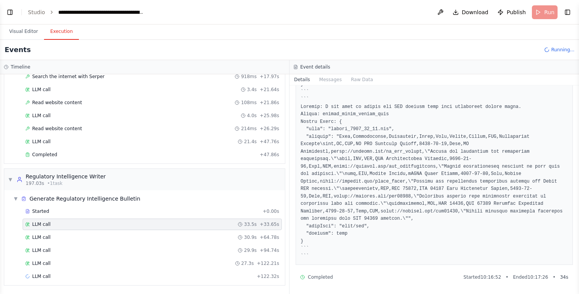
scroll to position [0, 0]
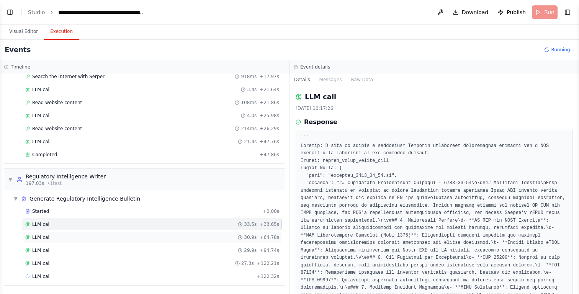
click at [60, 235] on div "LLM call 30.9s + 64.78s" at bounding box center [152, 237] width 254 height 6
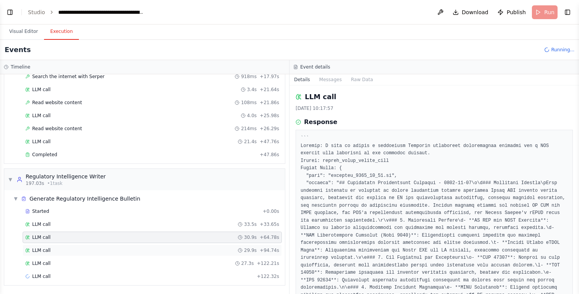
click at [52, 247] on div "LLM call 29.9s + 94.74s" at bounding box center [152, 250] width 254 height 6
click at [48, 262] on span "LLM call" at bounding box center [41, 263] width 18 height 6
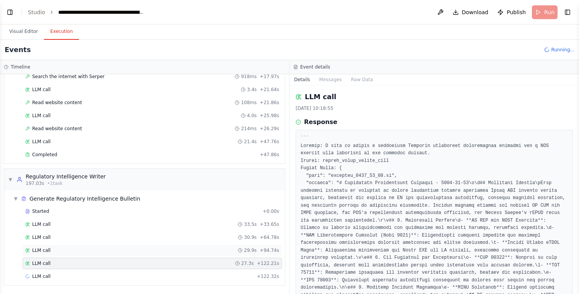
click at [50, 250] on div "LLM call 29.9s + 94.74s" at bounding box center [152, 250] width 254 height 6
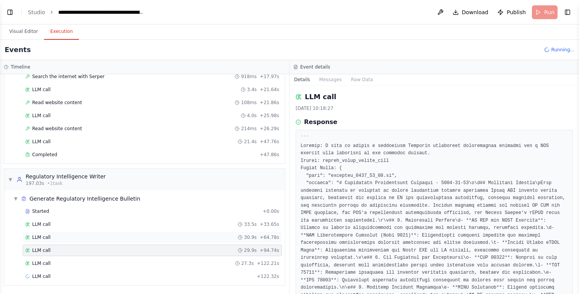
click at [52, 239] on div "LLM call 30.9s + 64.78s" at bounding box center [152, 237] width 254 height 6
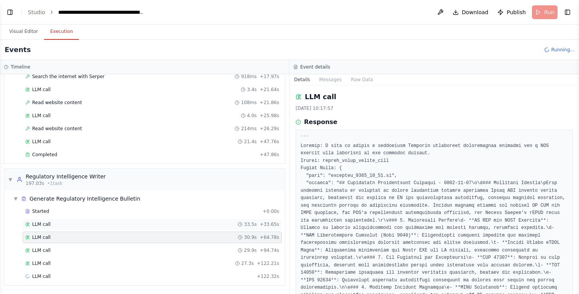
click at [52, 227] on div "LLM call 33.5s + 33.65s" at bounding box center [152, 224] width 254 height 6
click at [47, 239] on span "LLM call" at bounding box center [41, 237] width 18 height 6
click at [47, 252] on span "LLM call" at bounding box center [41, 250] width 18 height 6
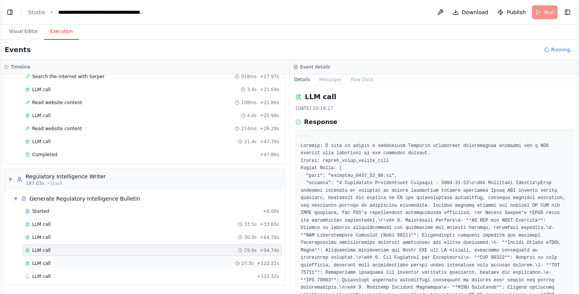
click at [46, 261] on span "LLM call" at bounding box center [41, 263] width 18 height 6
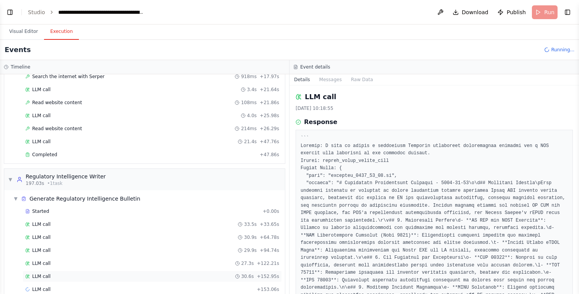
click at [46, 273] on span "LLM call" at bounding box center [41, 276] width 18 height 6
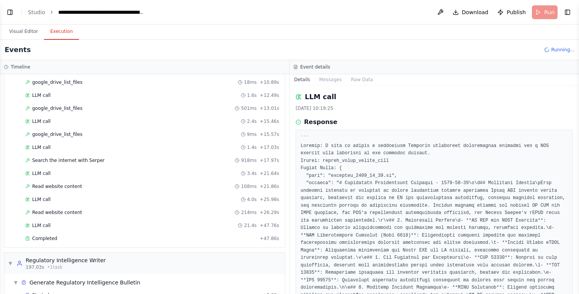
scroll to position [1073, 0]
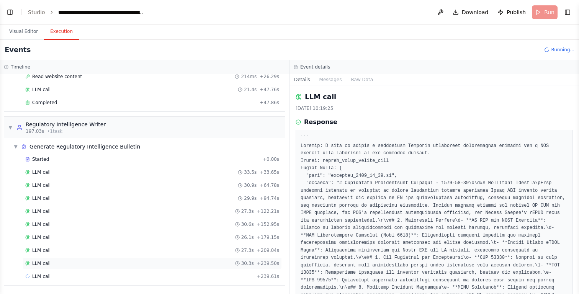
click at [73, 261] on div "LLM call 30.3s + 239.50s" at bounding box center [152, 263] width 254 height 6
click at [74, 251] on div "LLM call 27.3s + 209.04s" at bounding box center [152, 250] width 254 height 6
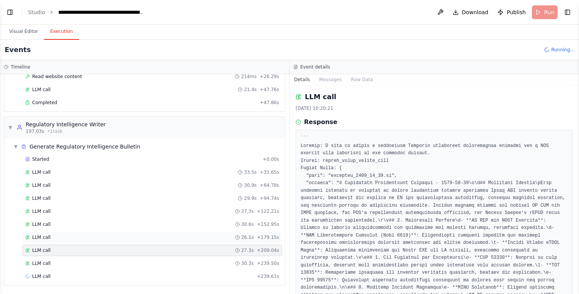
click at [78, 236] on div "LLM call 26.1s + 179.15s" at bounding box center [152, 237] width 254 height 6
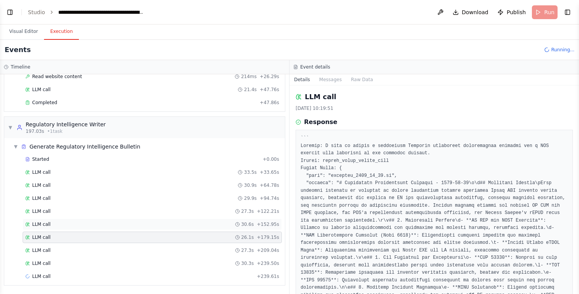
click at [84, 222] on div "LLM call 30.6s + 152.95s" at bounding box center [152, 224] width 254 height 6
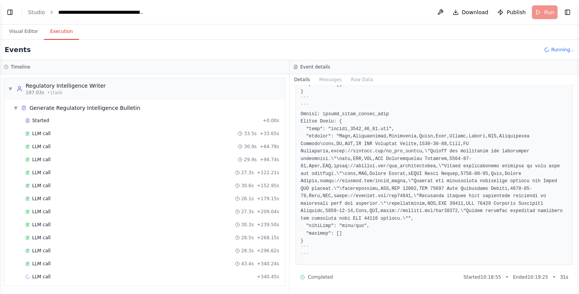
scroll to position [1112, 0]
click at [59, 110] on span "Generate Regulatory Intelligence Bulletin" at bounding box center [84, 108] width 111 height 8
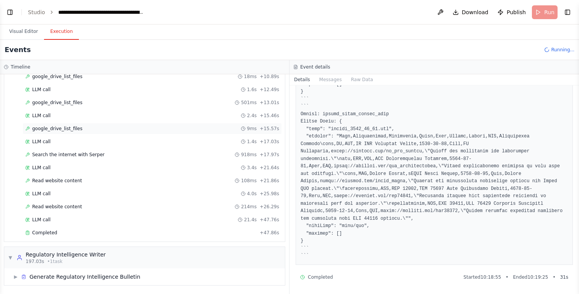
scroll to position [943, 0]
click at [58, 257] on div "Regulatory Intelligence Writer" at bounding box center [66, 255] width 80 height 8
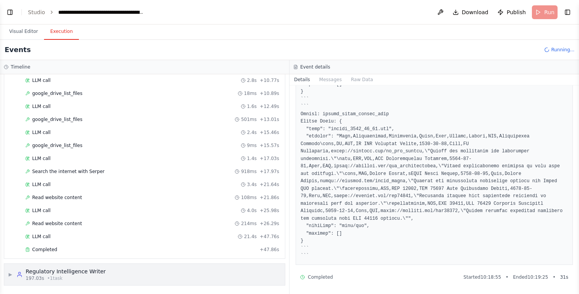
click at [8, 274] on span "▶" at bounding box center [10, 274] width 5 height 6
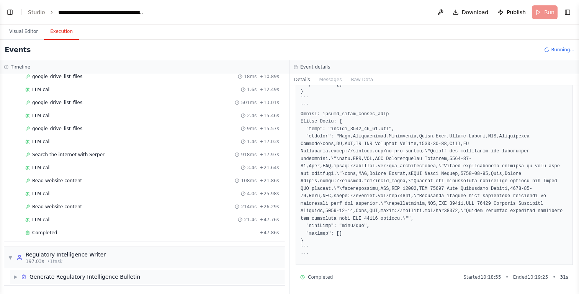
click at [17, 276] on span "▶" at bounding box center [15, 277] width 5 height 6
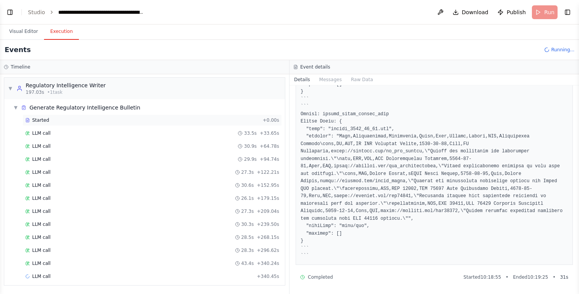
click at [58, 119] on div "Started" at bounding box center [142, 120] width 234 height 6
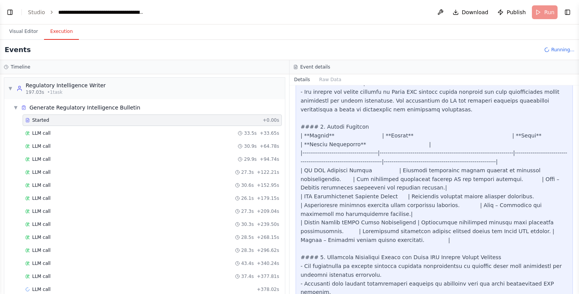
scroll to position [633, 0]
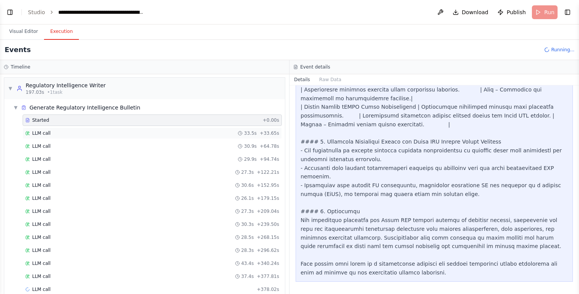
click at [80, 133] on div "LLM call 33.5s + 33.65s" at bounding box center [152, 133] width 254 height 6
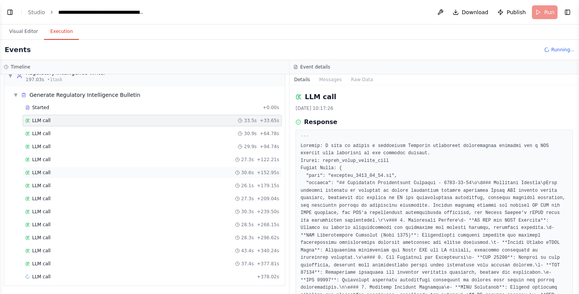
scroll to position [1125, 0]
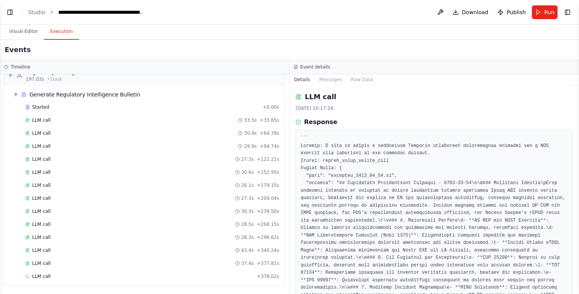
click at [367, 116] on div "LLM call 06/10/2025 10:17:26 Response Completed Started 10:16:52 • Ended 10:17:…" at bounding box center [433, 189] width 289 height 209
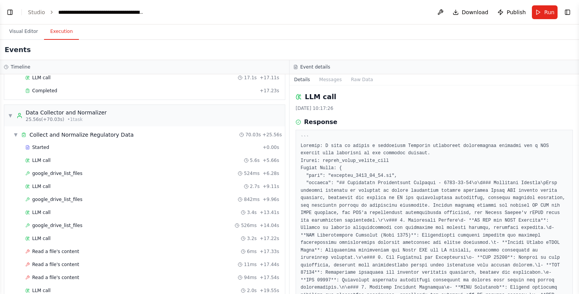
scroll to position [0, 0]
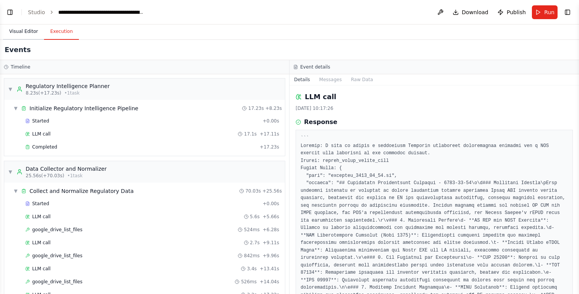
click at [34, 26] on button "Visual Editor" at bounding box center [23, 32] width 41 height 16
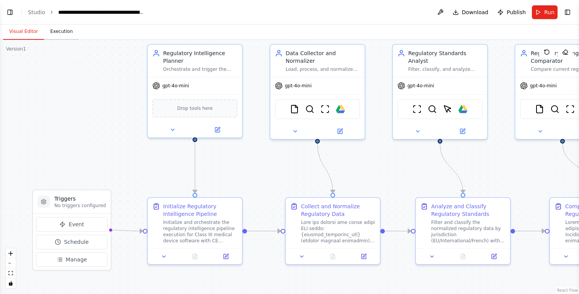
click at [52, 32] on button "Execution" at bounding box center [61, 32] width 35 height 16
click at [26, 29] on button "Visual Editor" at bounding box center [23, 32] width 41 height 16
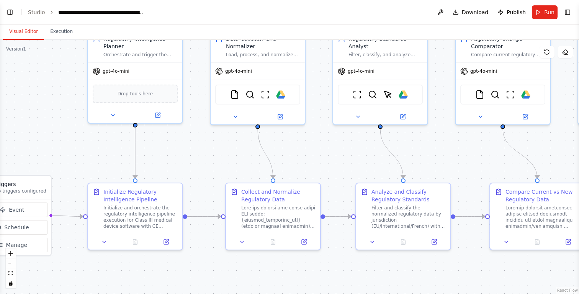
drag, startPoint x: 385, startPoint y: 167, endPoint x: 322, endPoint y: 150, distance: 65.8
click at [322, 150] on div ".deletable-edge-delete-btn { width: 20px; height: 20px; border: 0px solid #ffff…" at bounding box center [289, 167] width 579 height 254
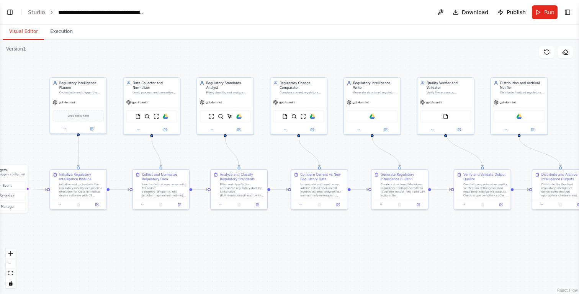
drag, startPoint x: 478, startPoint y: 152, endPoint x: 335, endPoint y: 150, distance: 143.2
click at [349, 153] on div ".deletable-edge-delete-btn { width: 20px; height: 20px; border: 0px solid #ffff…" at bounding box center [289, 167] width 579 height 254
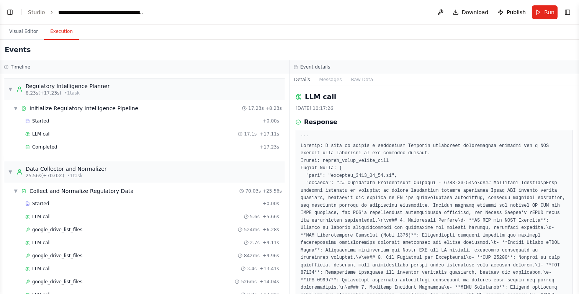
click at [64, 32] on button "Execution" at bounding box center [61, 32] width 35 height 16
click at [10, 88] on span "▼" at bounding box center [10, 89] width 5 height 6
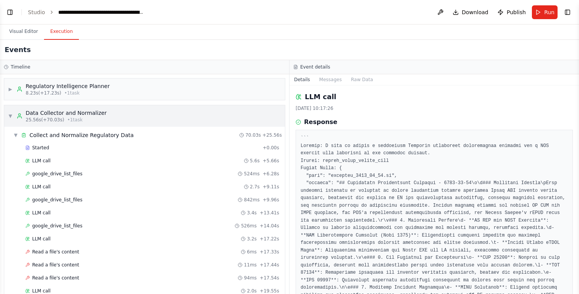
click at [10, 115] on span "▼" at bounding box center [10, 116] width 5 height 6
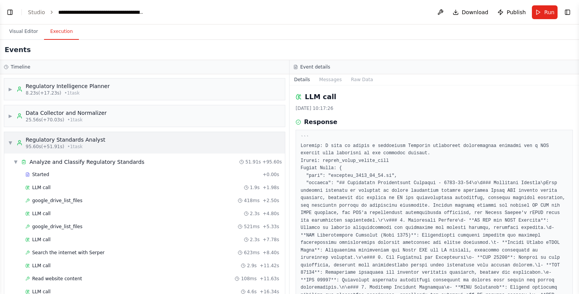
click at [8, 138] on div "▼ Regulatory Standards Analyst 95.60s (+51.91s) • 1 task" at bounding box center [56, 143] width 97 height 14
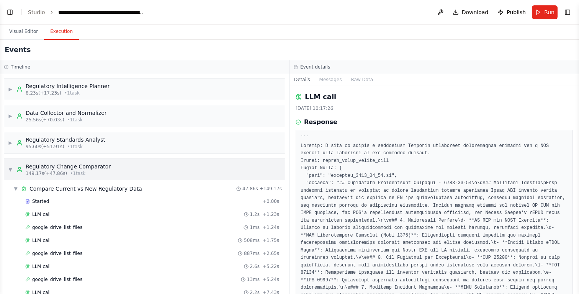
click at [10, 167] on span "▼" at bounding box center [10, 170] width 5 height 6
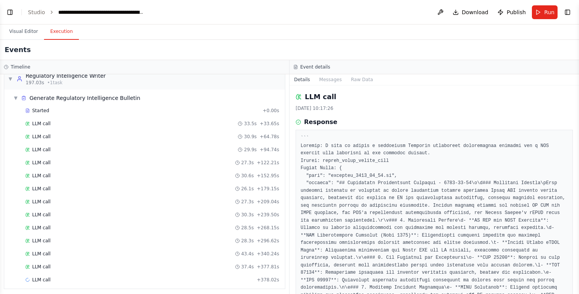
scroll to position [121, 0]
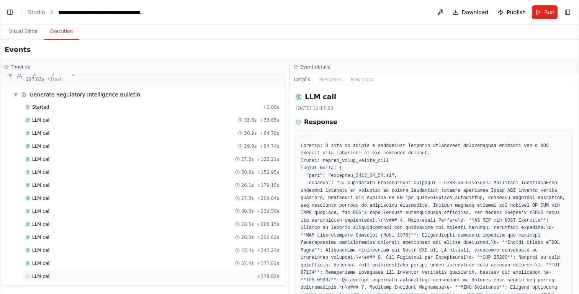
click at [76, 276] on div "LLM call + 378.02s" at bounding box center [152, 276] width 254 height 6
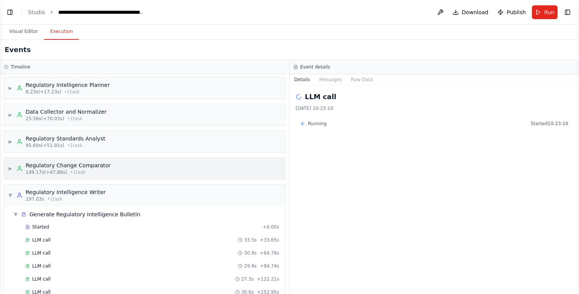
scroll to position [0, 0]
click at [43, 227] on span "Started" at bounding box center [40, 228] width 17 height 6
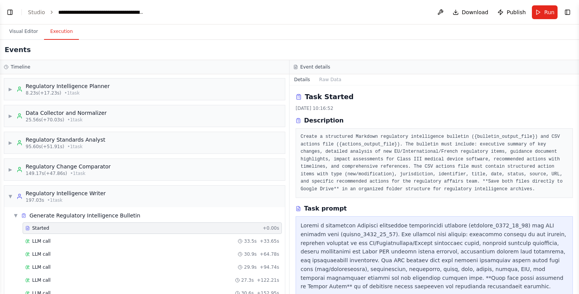
drag, startPoint x: 311, startPoint y: 67, endPoint x: 368, endPoint y: 64, distance: 56.7
click at [311, 67] on h3 "Event details" at bounding box center [315, 67] width 30 height 6
click at [536, 12] on button "Run" at bounding box center [545, 12] width 26 height 14
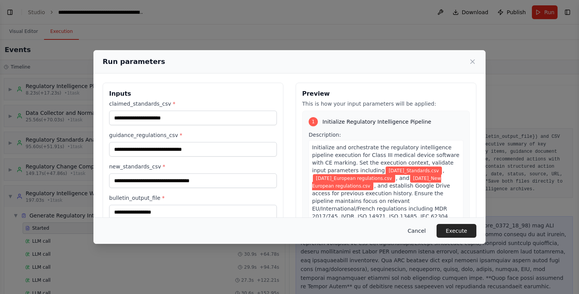
click at [422, 232] on button "Cancel" at bounding box center [417, 231] width 30 height 14
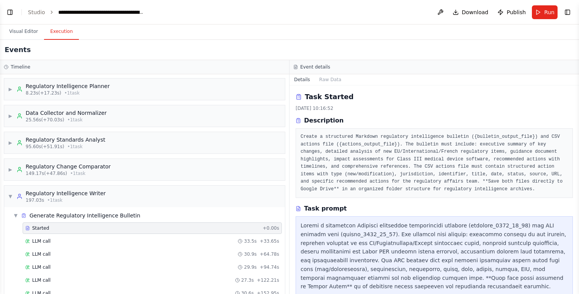
click at [132, 58] on div "Events" at bounding box center [289, 50] width 579 height 20
click at [33, 34] on button "Visual Editor" at bounding box center [23, 32] width 41 height 16
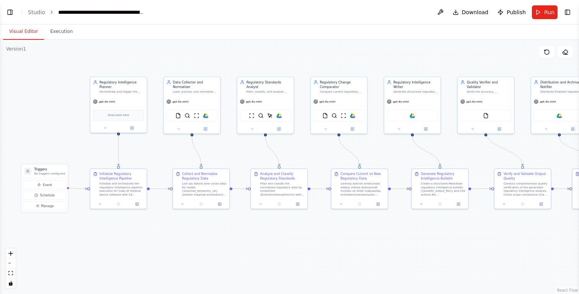
drag, startPoint x: 26, startPoint y: 97, endPoint x: 67, endPoint y: 96, distance: 41.3
click at [67, 96] on div ".deletable-edge-delete-btn { width: 20px; height: 20px; border: 0px solid #ffff…" at bounding box center [289, 167] width 579 height 254
click at [36, 14] on link "Studio" at bounding box center [36, 12] width 17 height 6
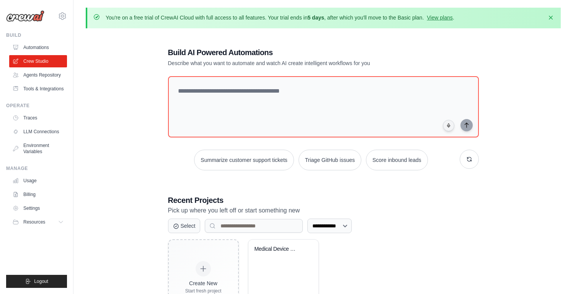
click at [114, 68] on div "**********" at bounding box center [323, 181] width 475 height 294
click at [27, 76] on link "Agents Repository" at bounding box center [39, 75] width 58 height 12
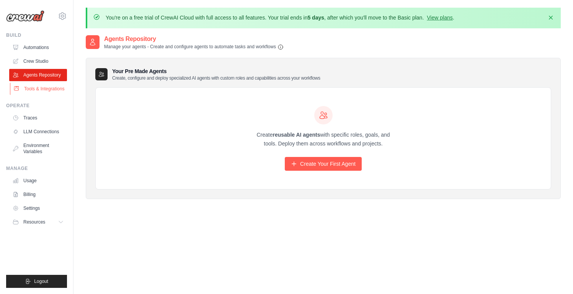
click at [41, 88] on link "Tools & Integrations" at bounding box center [39, 89] width 58 height 12
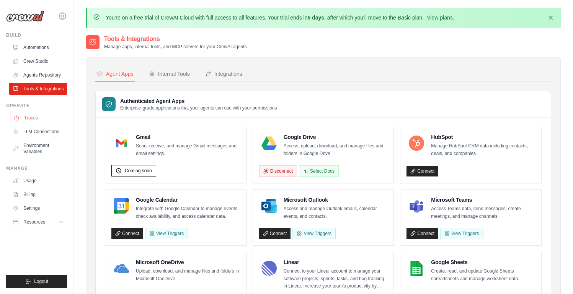
click at [35, 121] on link "Traces" at bounding box center [39, 118] width 58 height 12
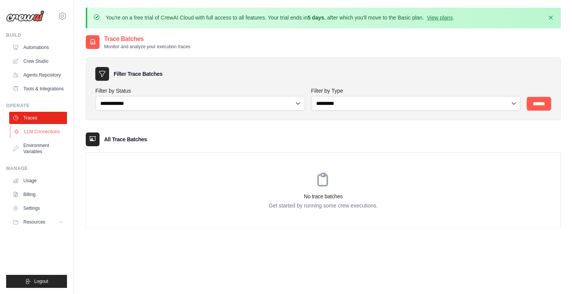
click at [40, 137] on link "LLM Connections" at bounding box center [39, 132] width 58 height 12
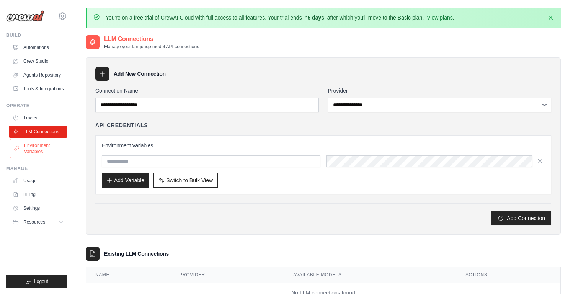
click at [42, 151] on link "Environment Variables" at bounding box center [39, 148] width 58 height 18
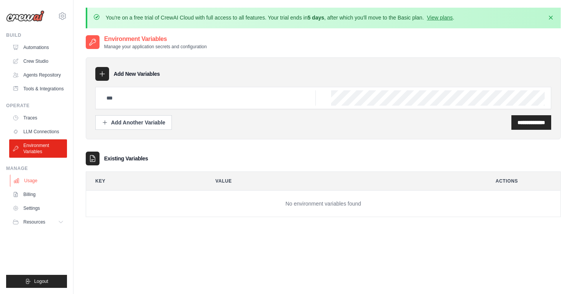
click at [36, 182] on link "Usage" at bounding box center [39, 181] width 58 height 12
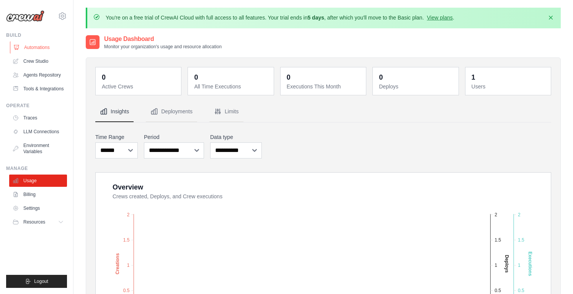
click at [36, 48] on link "Automations" at bounding box center [39, 47] width 58 height 12
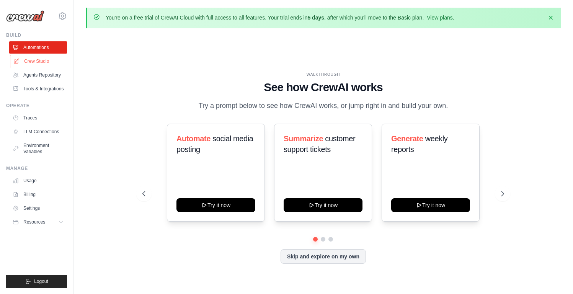
click at [39, 60] on link "Crew Studio" at bounding box center [39, 61] width 58 height 12
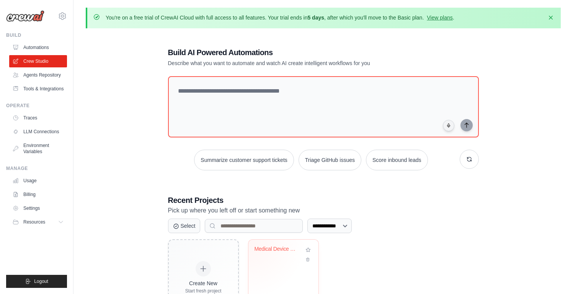
click at [274, 252] on div "Medical Device Regulatory Intellige..." at bounding box center [278, 251] width 46 height 10
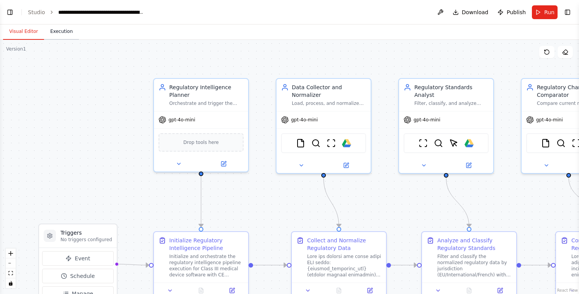
click at [60, 33] on button "Execution" at bounding box center [61, 32] width 35 height 16
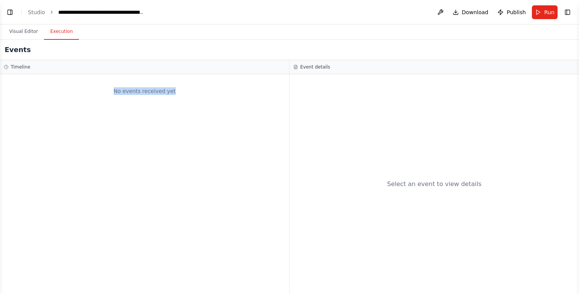
drag, startPoint x: 129, startPoint y: 94, endPoint x: 153, endPoint y: 95, distance: 24.5
click at [153, 95] on div "No events received yet" at bounding box center [144, 91] width 281 height 26
click at [175, 96] on div "No events received yet" at bounding box center [144, 91] width 281 height 26
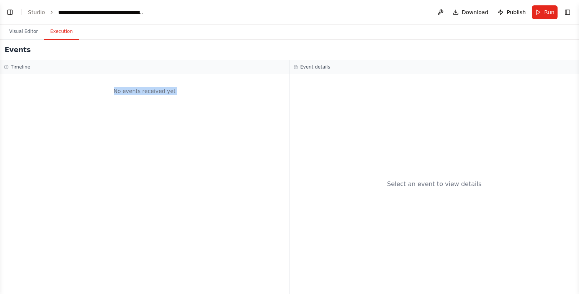
click at [175, 96] on div "No events received yet" at bounding box center [144, 91] width 281 height 26
click at [331, 94] on div "Select an event to view details" at bounding box center [433, 184] width 289 height 220
click at [472, 12] on span "Download" at bounding box center [475, 12] width 27 height 8
click at [19, 35] on button "Visual Editor" at bounding box center [23, 32] width 41 height 16
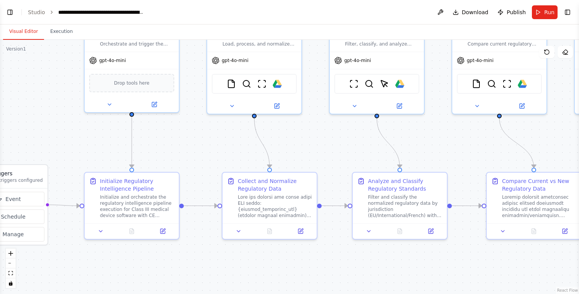
drag, startPoint x: 295, startPoint y: 198, endPoint x: 171, endPoint y: 135, distance: 139.0
click at [171, 135] on div ".deletable-edge-delete-btn { width: 20px; height: 20px; border: 0px solid #ffff…" at bounding box center [289, 167] width 579 height 254
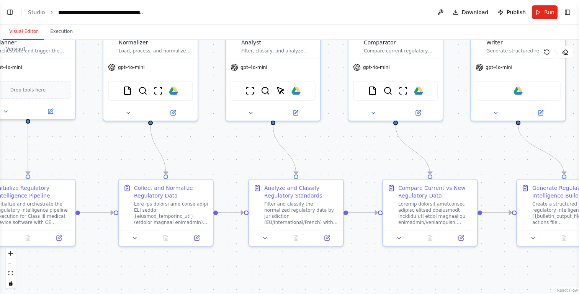
drag, startPoint x: 377, startPoint y: 140, endPoint x: 291, endPoint y: 165, distance: 90.0
click at [290, 165] on div ".deletable-edge-delete-btn { width: 20px; height: 20px; border: 0px solid #ffff…" at bounding box center [289, 167] width 579 height 254
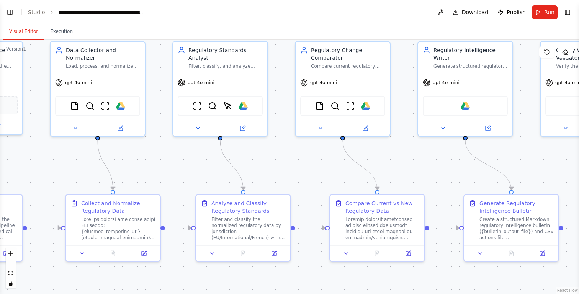
drag, startPoint x: 435, startPoint y: 165, endPoint x: 395, endPoint y: 170, distance: 40.2
click at [395, 170] on div ".deletable-edge-delete-btn { width: 20px; height: 20px; border: 0px solid #ffff…" at bounding box center [289, 167] width 579 height 254
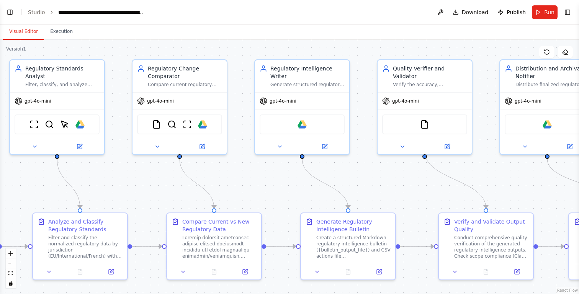
drag, startPoint x: 487, startPoint y: 156, endPoint x: 364, endPoint y: 169, distance: 123.9
click at [364, 169] on div ".deletable-edge-delete-btn { width: 20px; height: 20px; border: 0px solid #ffff…" at bounding box center [289, 167] width 579 height 254
click at [67, 32] on button "Execution" at bounding box center [61, 32] width 35 height 16
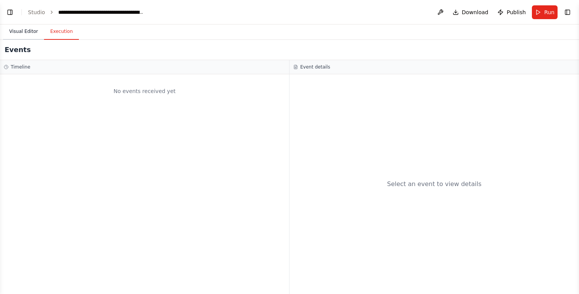
click at [34, 34] on button "Visual Editor" at bounding box center [23, 32] width 41 height 16
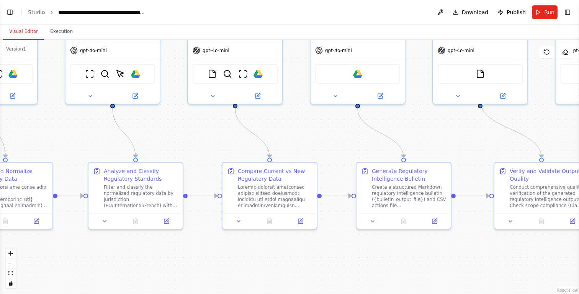
drag, startPoint x: 434, startPoint y: 162, endPoint x: 447, endPoint y: 117, distance: 46.5
click at [447, 117] on div ".deletable-edge-delete-btn { width: 20px; height: 20px; border: 0px solid #ffff…" at bounding box center [289, 167] width 579 height 254
